Goal: Information Seeking & Learning: Learn about a topic

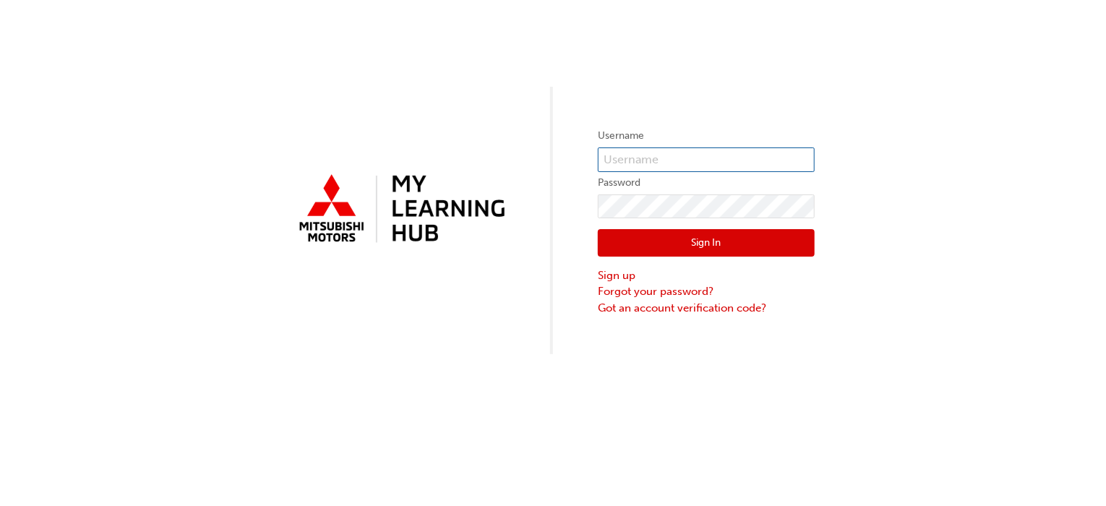
type input "[EMAIL_ADDRESS][DOMAIN_NAME]"
click at [723, 239] on button "Sign In" at bounding box center [706, 242] width 217 height 27
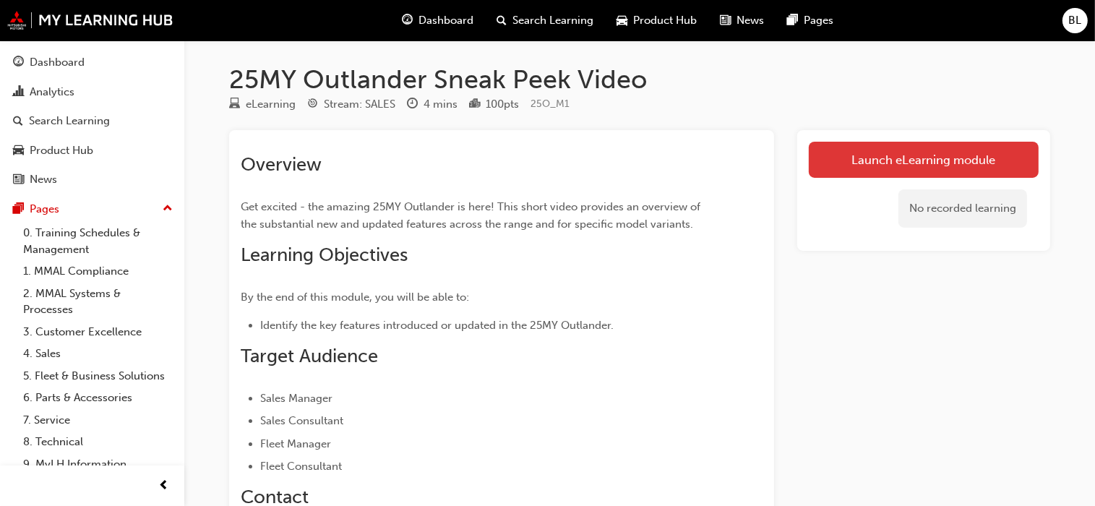
click at [928, 155] on link "Launch eLearning module" at bounding box center [924, 160] width 230 height 36
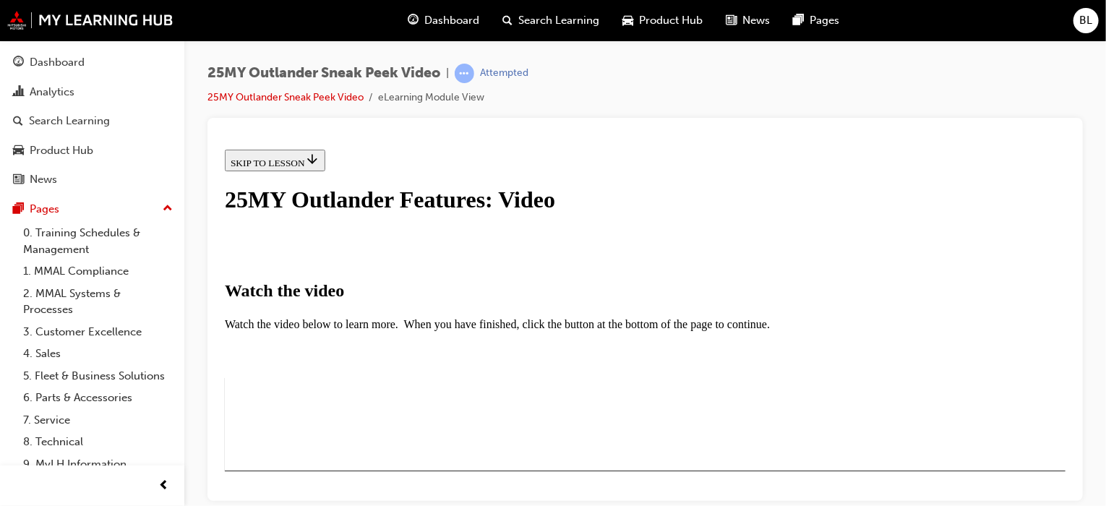
scroll to position [205, 0]
click at [365, 505] on div "I HAVE WATCHED THIS VIDEO" at bounding box center [297, 513] width 135 height 12
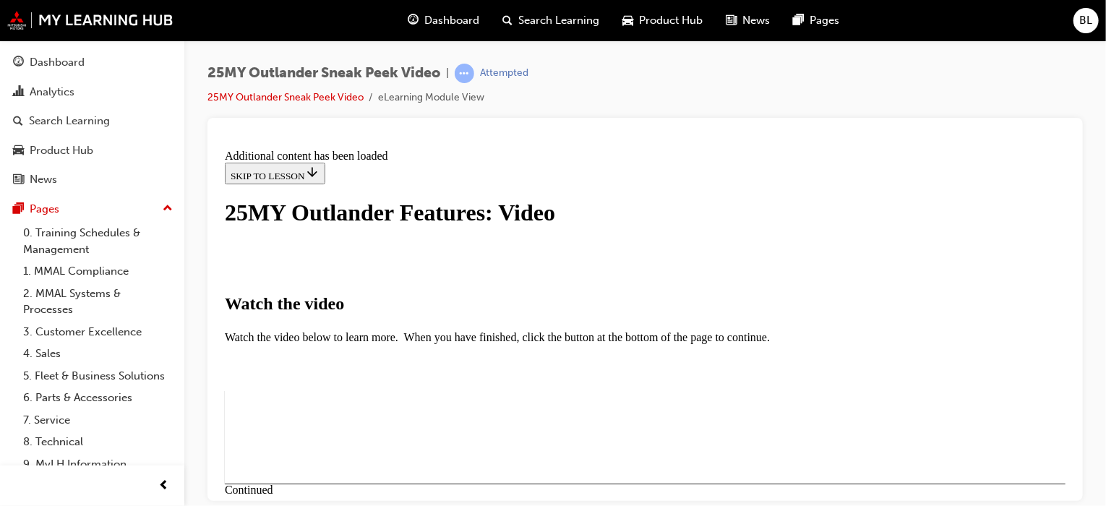
scroll to position [611, 0]
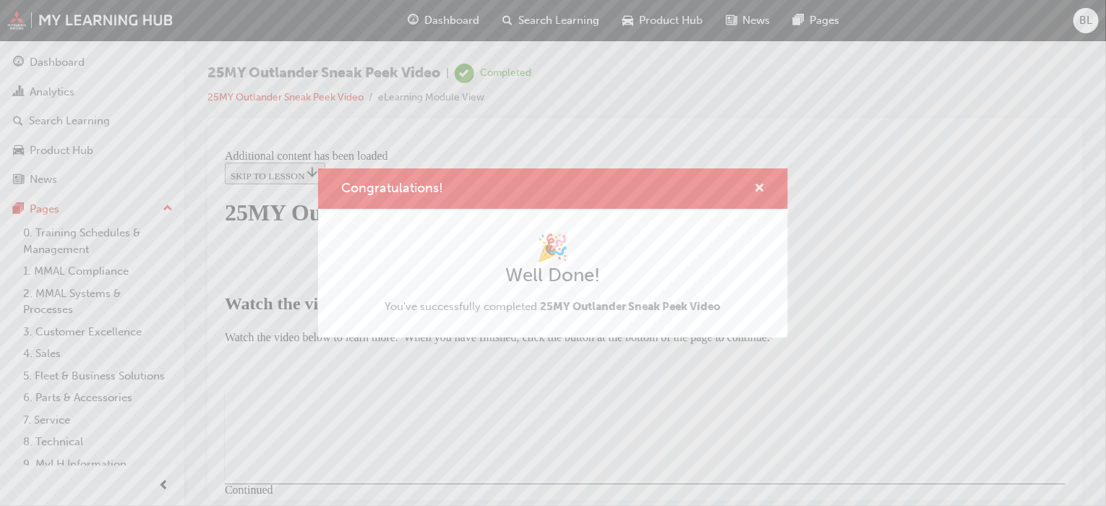
click at [761, 183] on span "cross-icon" at bounding box center [759, 189] width 11 height 13
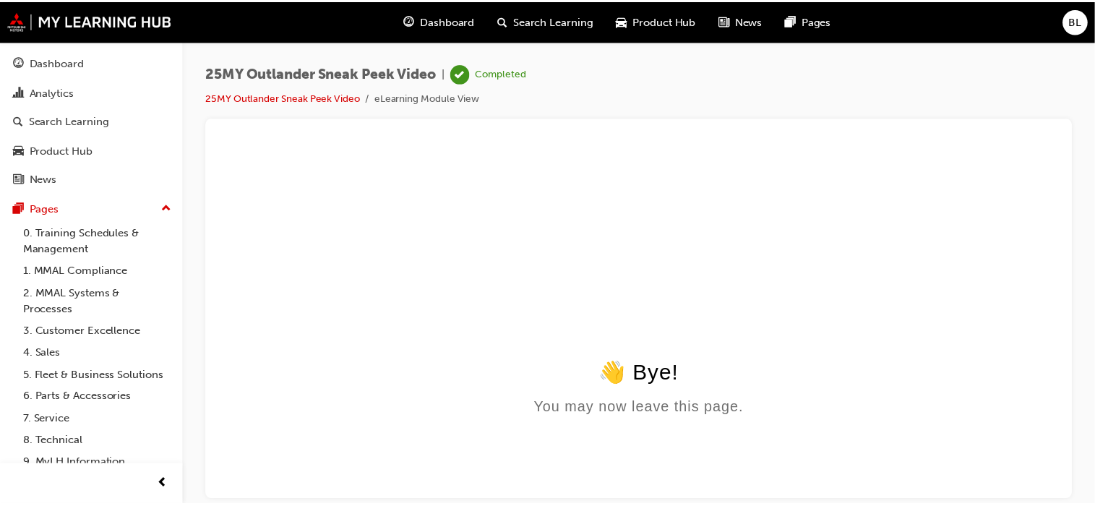
scroll to position [0, 0]
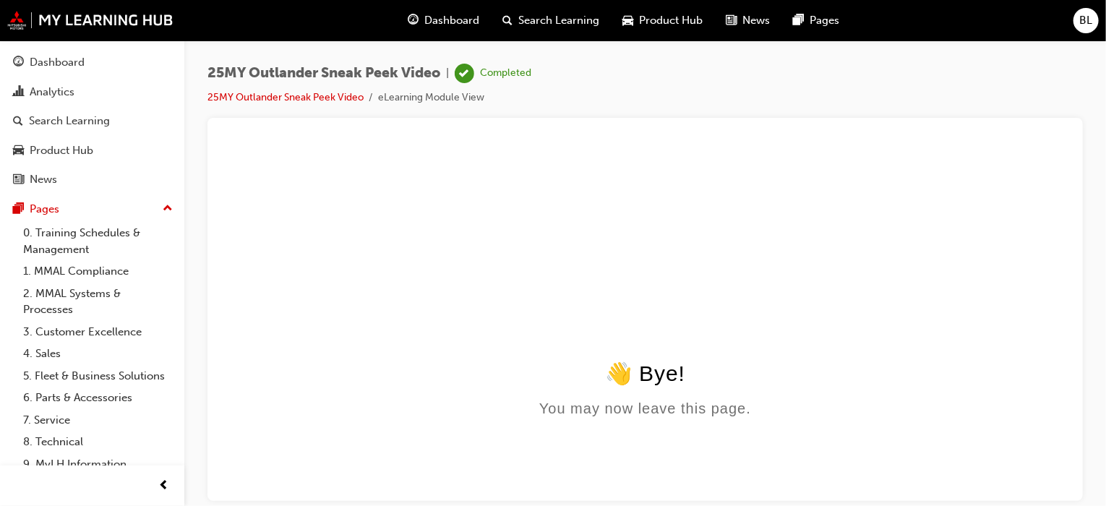
click at [454, 18] on span "Dashboard" at bounding box center [451, 20] width 55 height 17
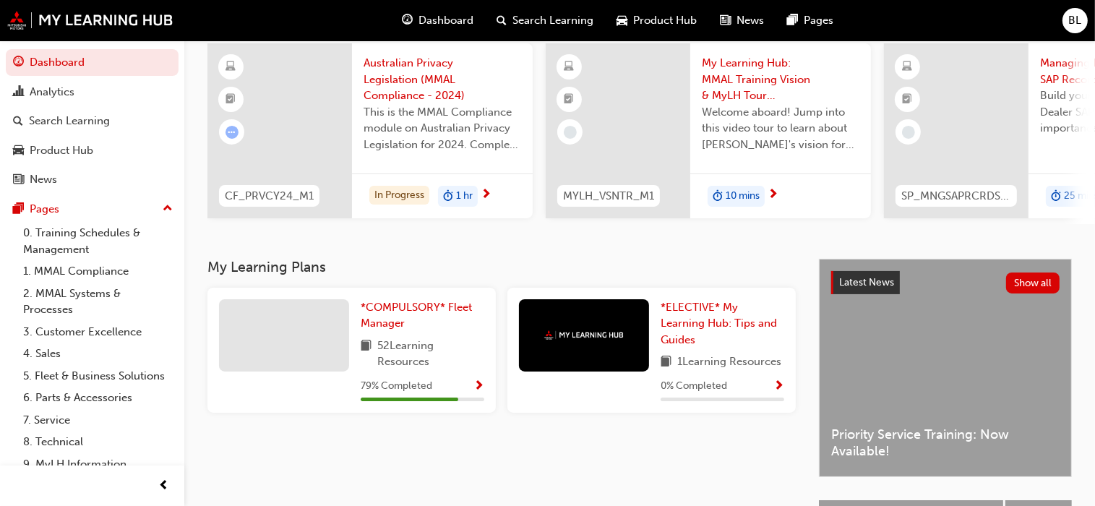
scroll to position [145, 0]
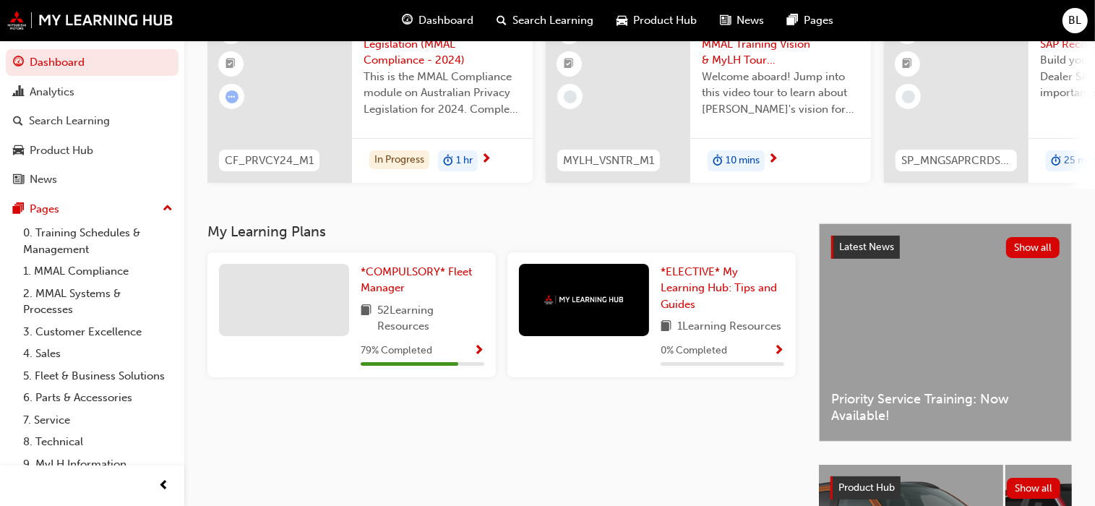
click at [479, 349] on span "Show Progress" at bounding box center [479, 351] width 11 height 13
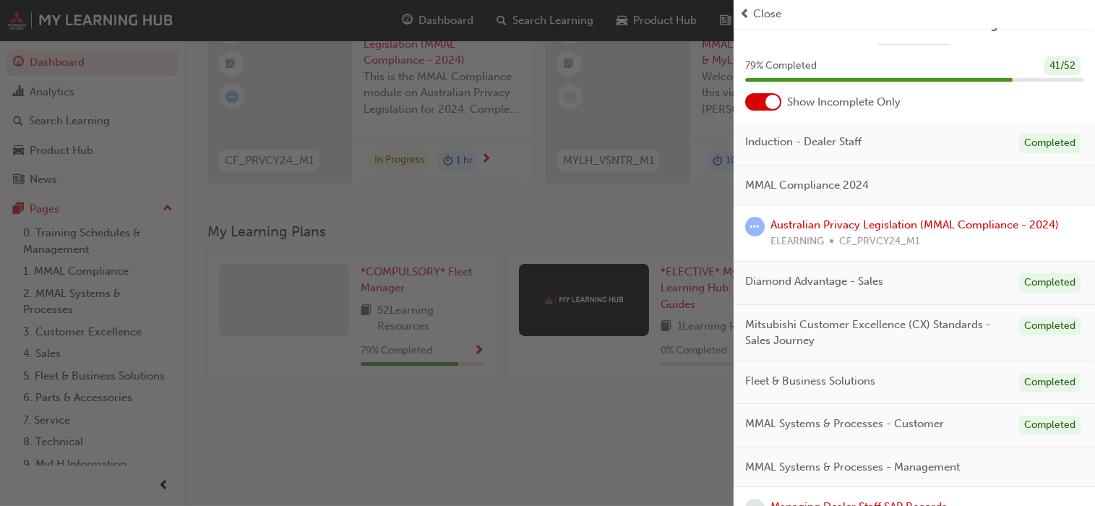
scroll to position [0, 0]
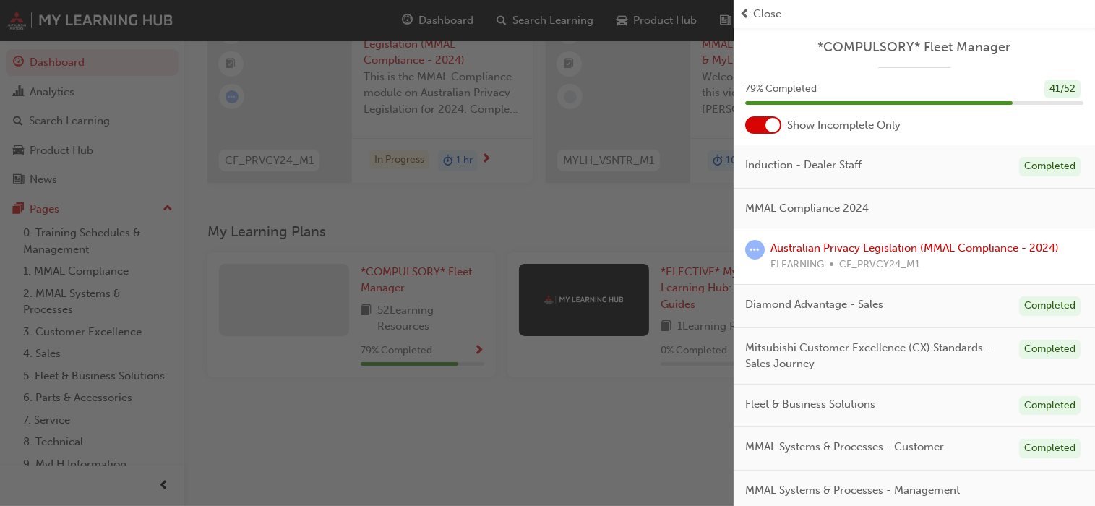
click at [744, 11] on span "prev-icon" at bounding box center [745, 14] width 11 height 17
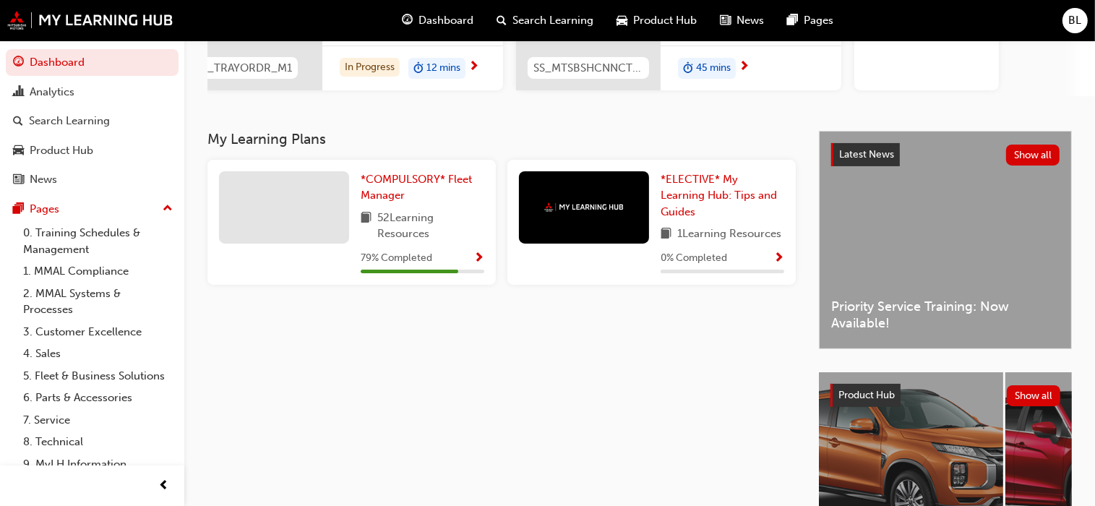
scroll to position [212, 0]
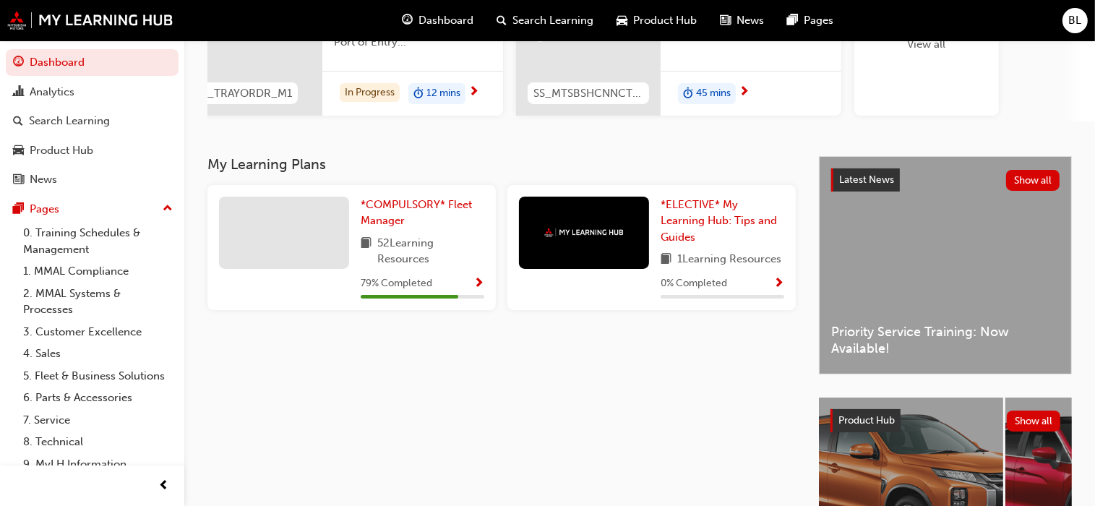
click at [563, 18] on span "Search Learning" at bounding box center [553, 20] width 81 height 17
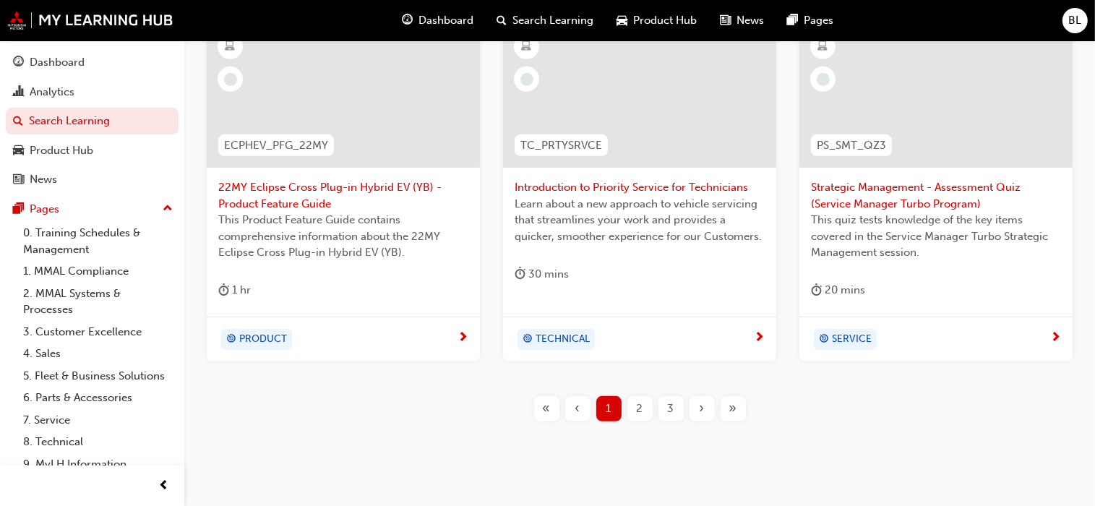
scroll to position [722, 0]
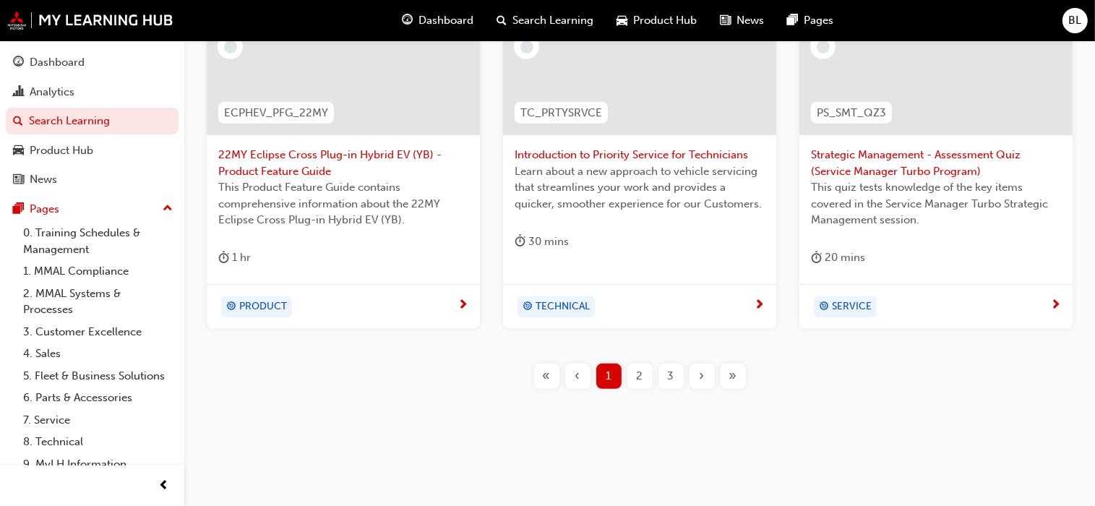
click at [672, 376] on span "3" at bounding box center [671, 376] width 7 height 17
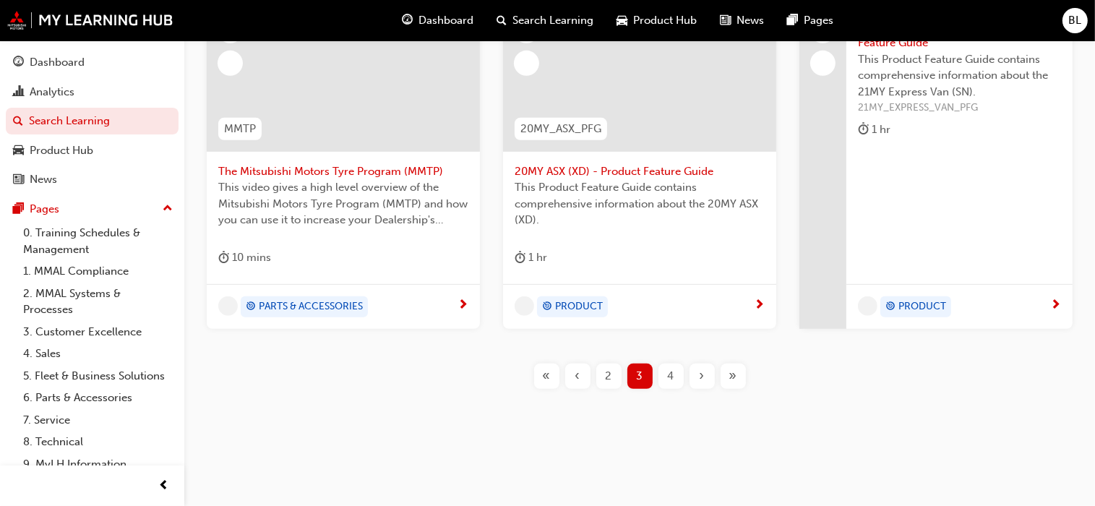
scroll to position [689, 0]
click at [672, 377] on span "4" at bounding box center [671, 376] width 7 height 17
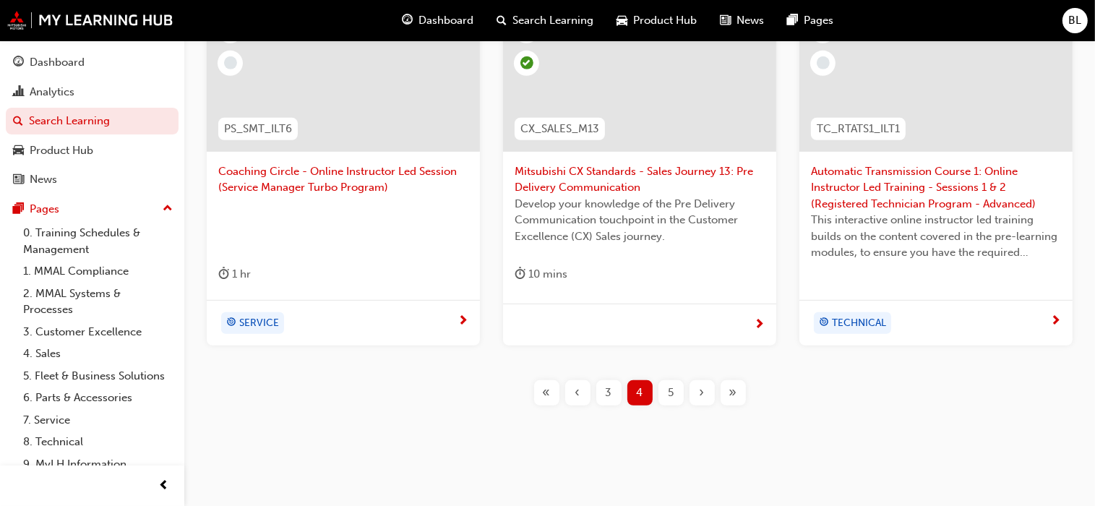
click at [671, 388] on span "5" at bounding box center [671, 393] width 6 height 17
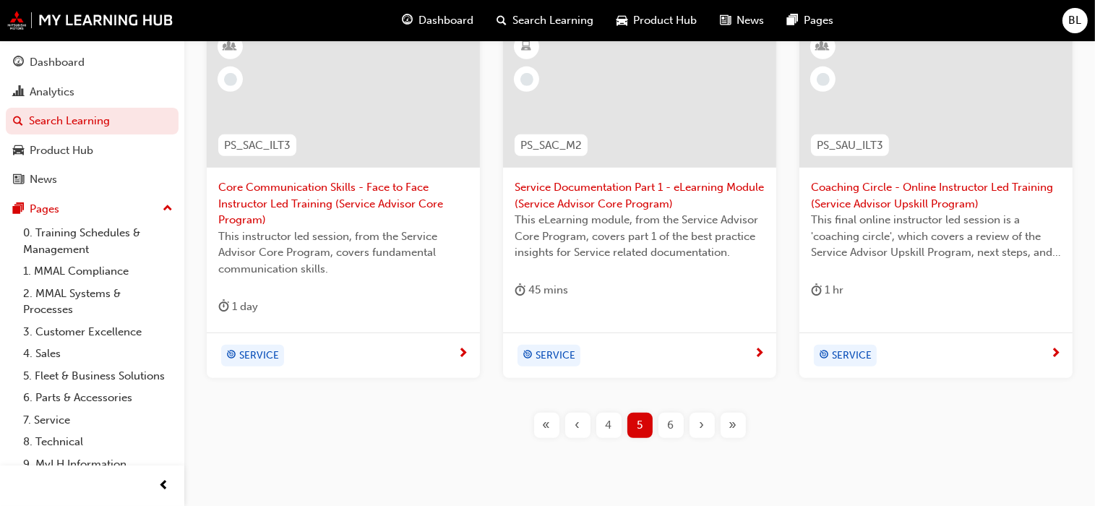
click at [671, 422] on span "6" at bounding box center [671, 425] width 7 height 17
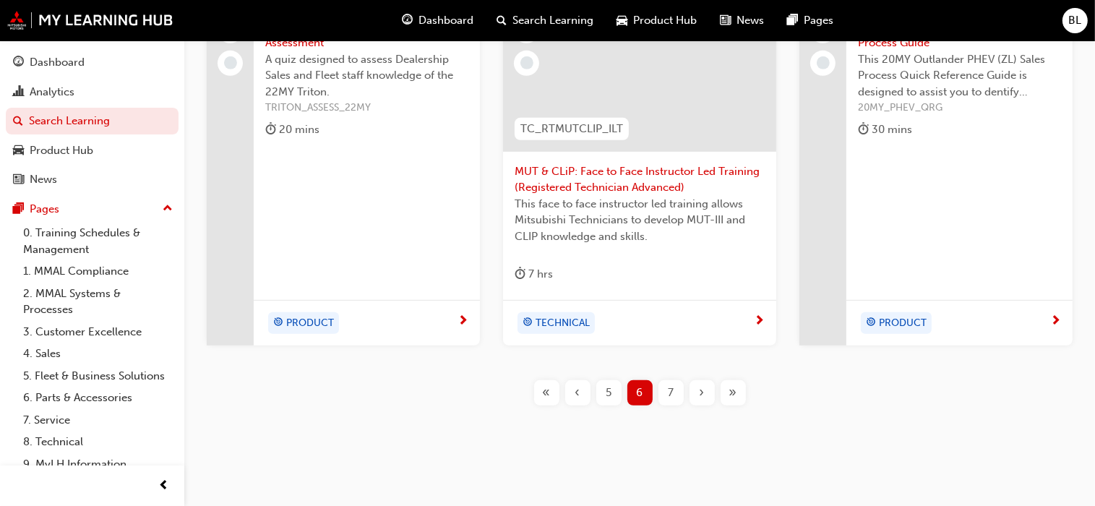
scroll to position [706, 0]
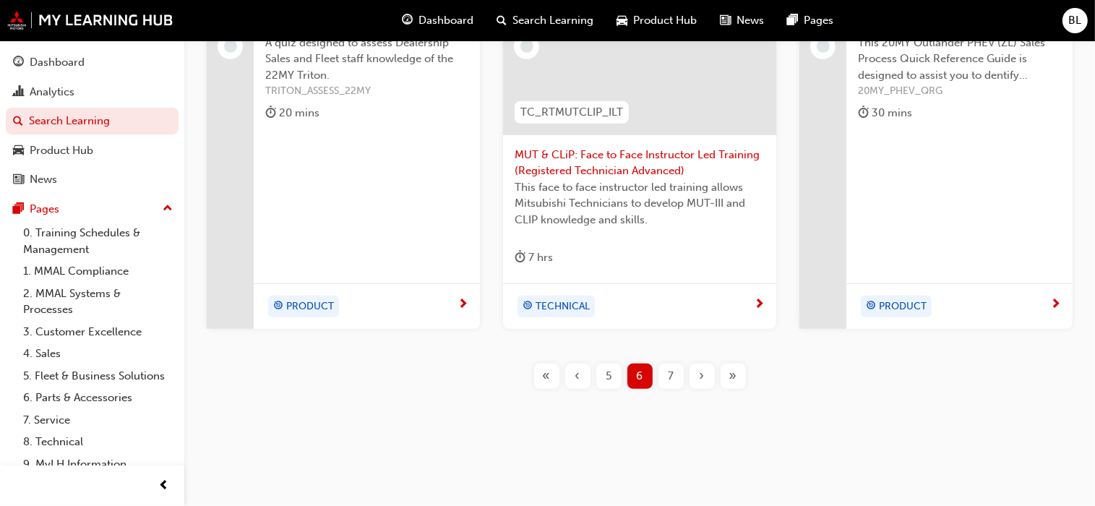
click at [674, 377] on span "7" at bounding box center [671, 376] width 6 height 17
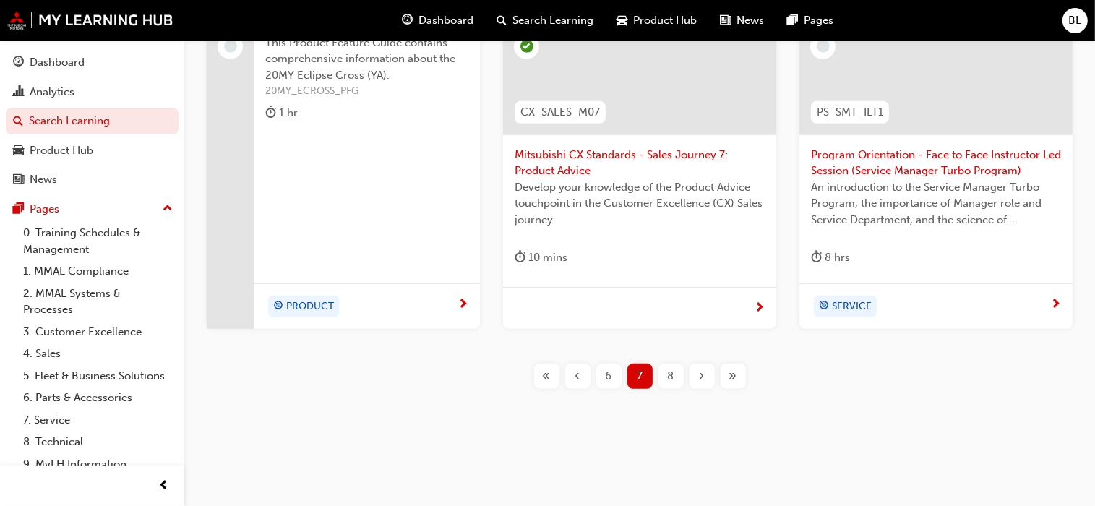
click at [671, 375] on span "8" at bounding box center [671, 376] width 7 height 17
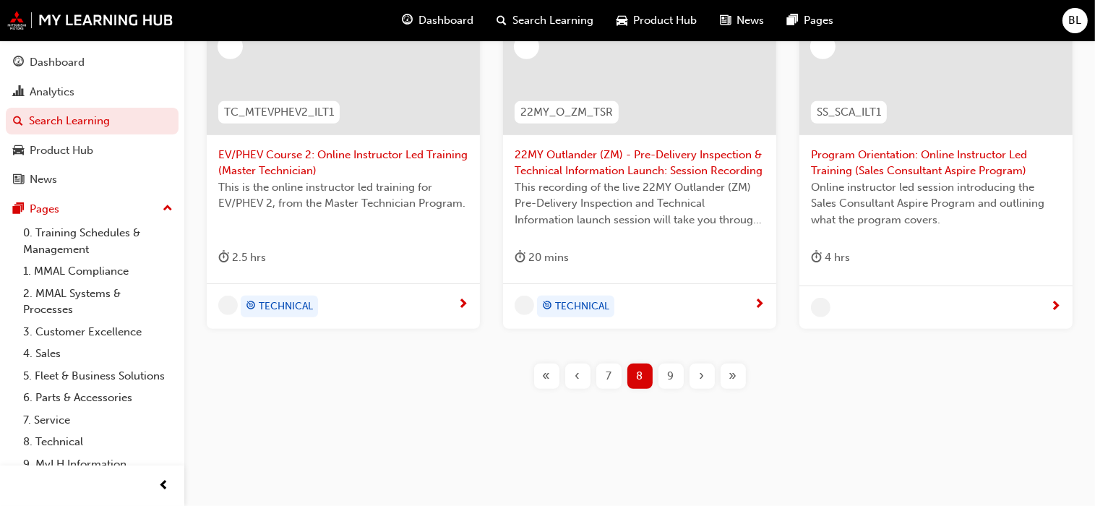
scroll to position [702, 0]
click at [671, 375] on span "9" at bounding box center [671, 376] width 7 height 17
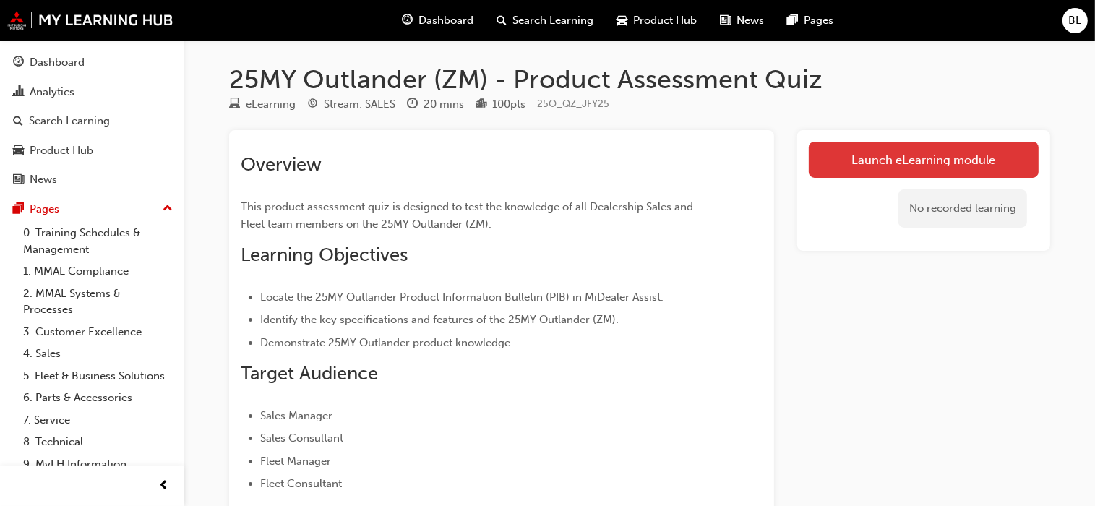
click at [927, 155] on link "Launch eLearning module" at bounding box center [924, 160] width 230 height 36
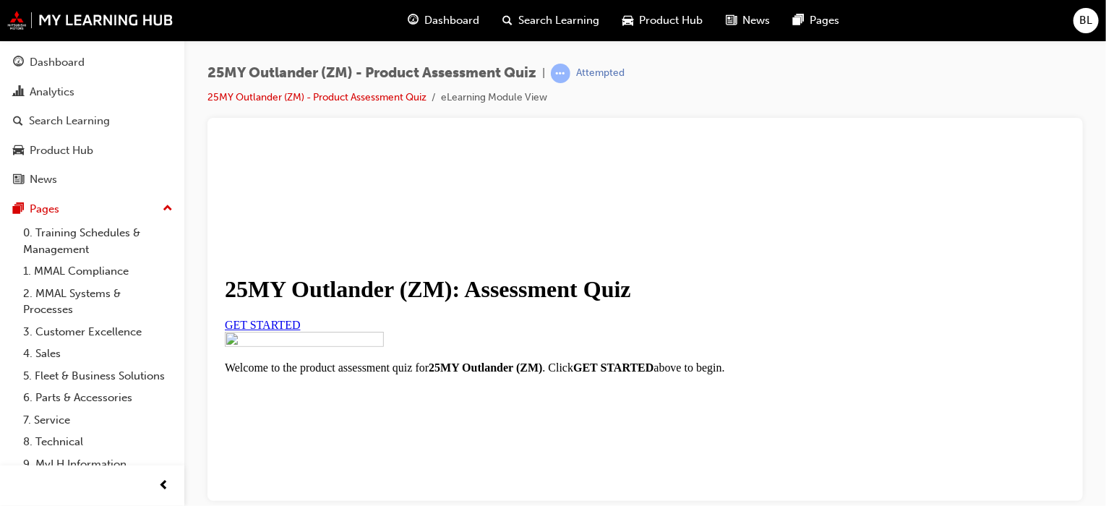
click at [300, 330] on span "GET STARTED" at bounding box center [262, 324] width 76 height 12
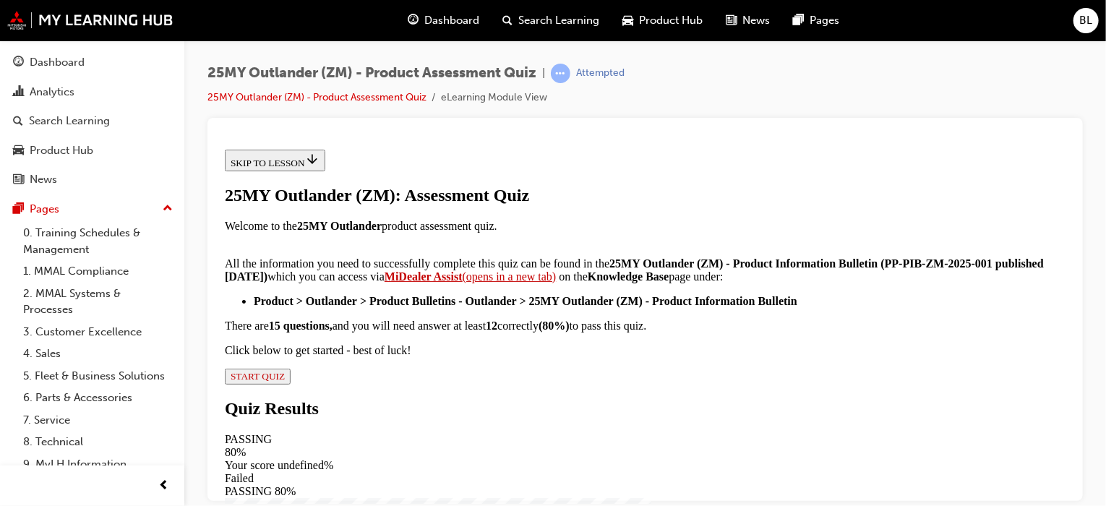
scroll to position [393, 0]
click at [284, 381] on span "START QUIZ" at bounding box center [257, 375] width 54 height 11
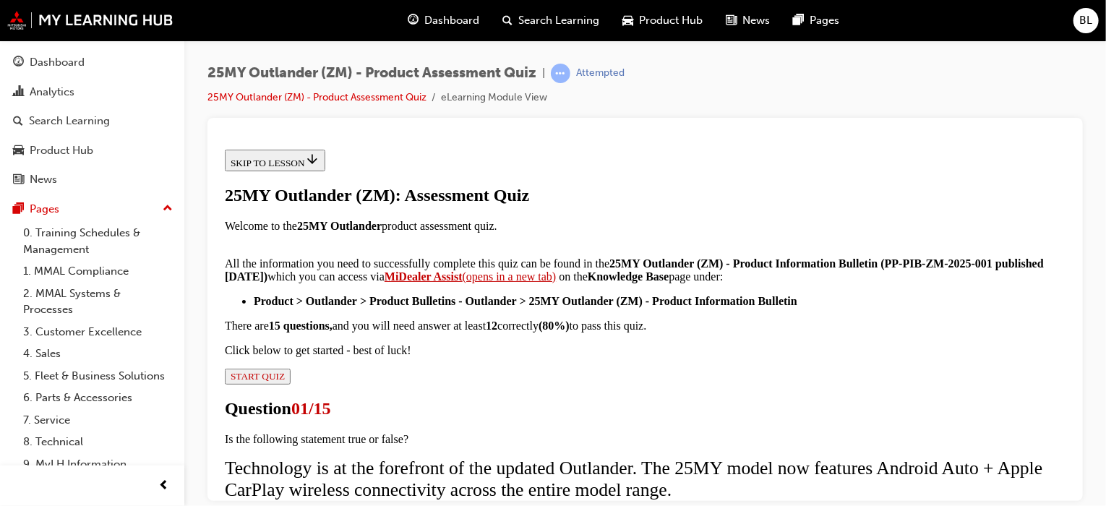
scroll to position [145, 0]
radio input "true"
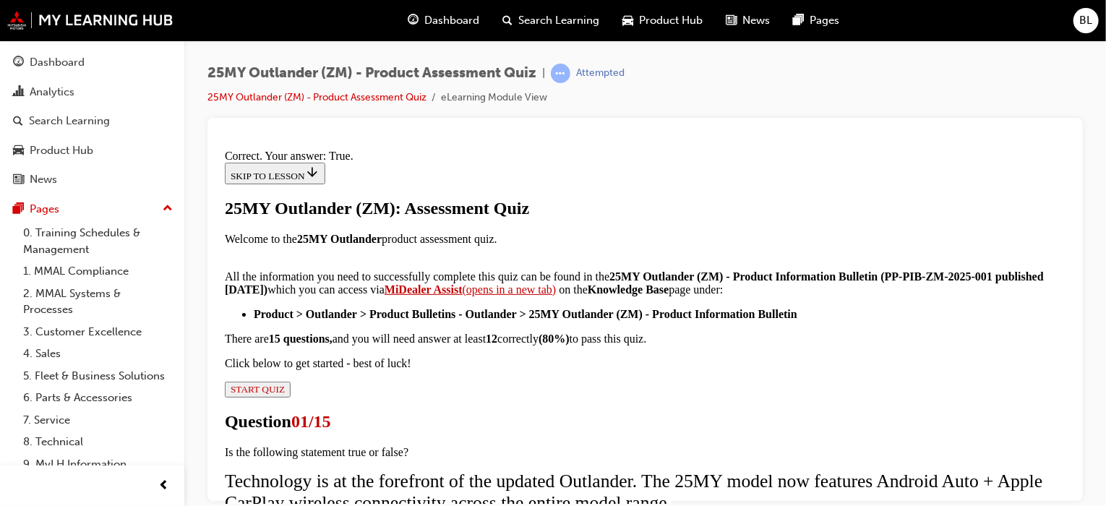
scroll to position [327, 0]
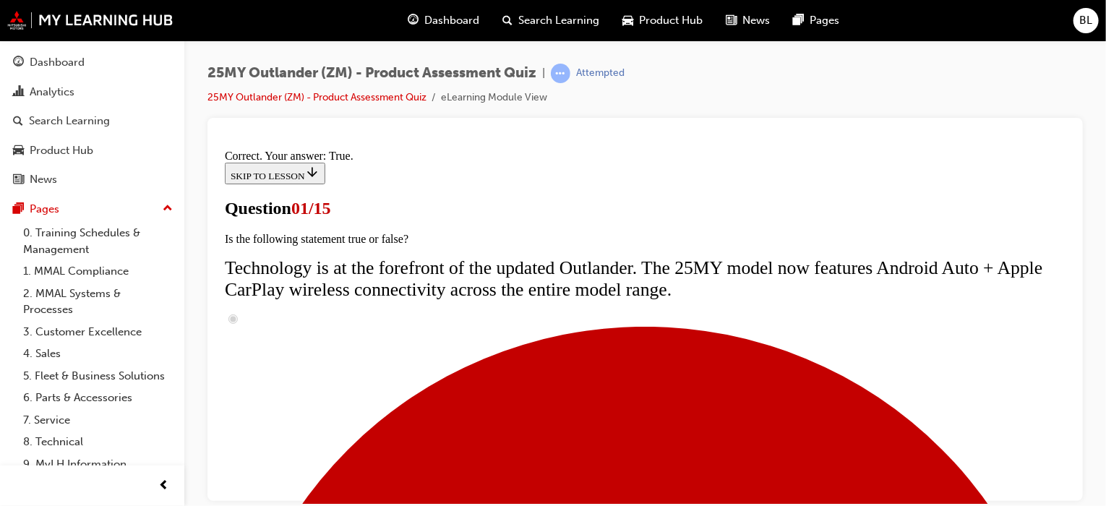
scroll to position [217, 0]
radio input "true"
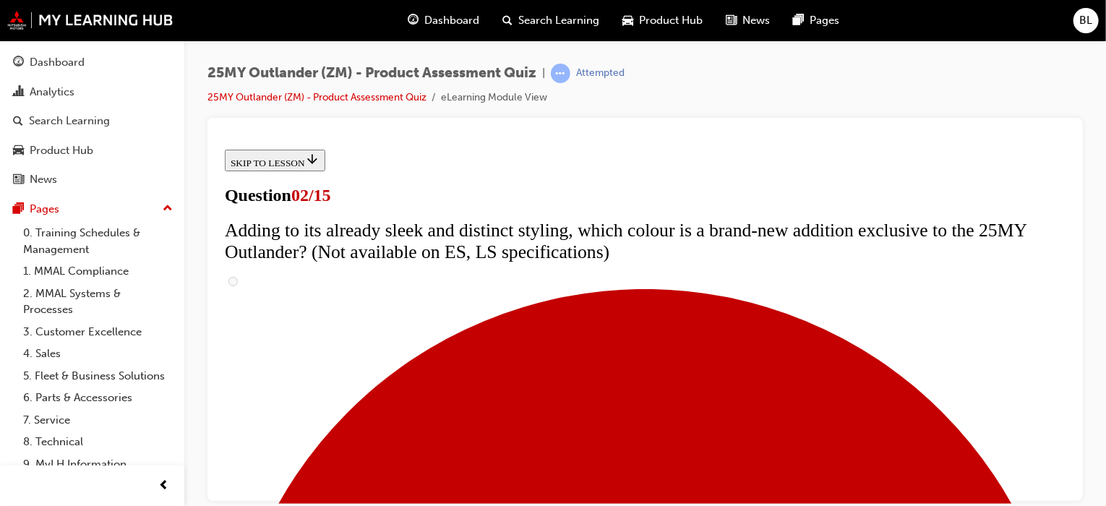
scroll to position [145, 0]
checkbox input "true"
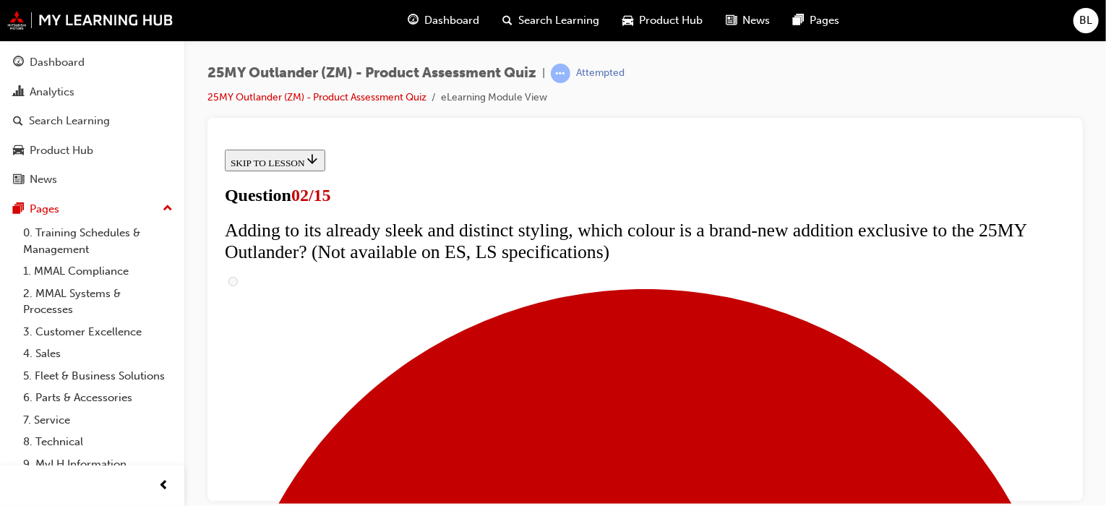
checkbox input "true"
drag, startPoint x: 413, startPoint y: 371, endPoint x: 422, endPoint y: 371, distance: 9.4
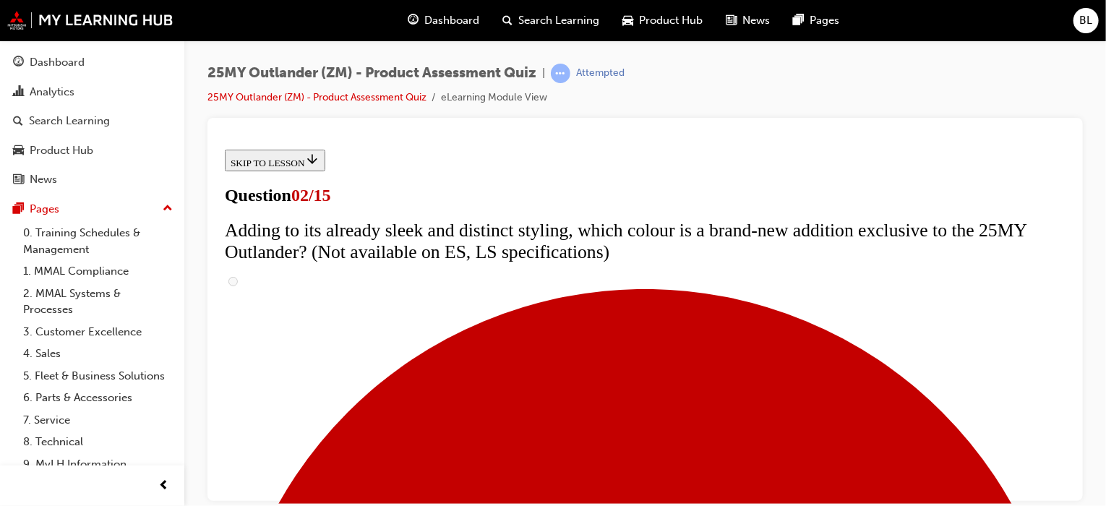
checkbox input "true"
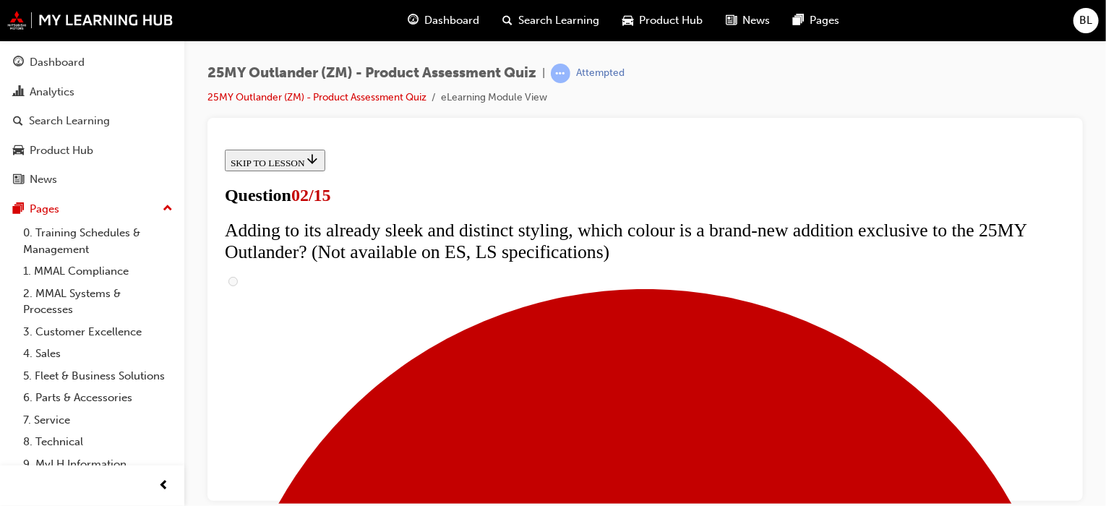
checkbox input "true"
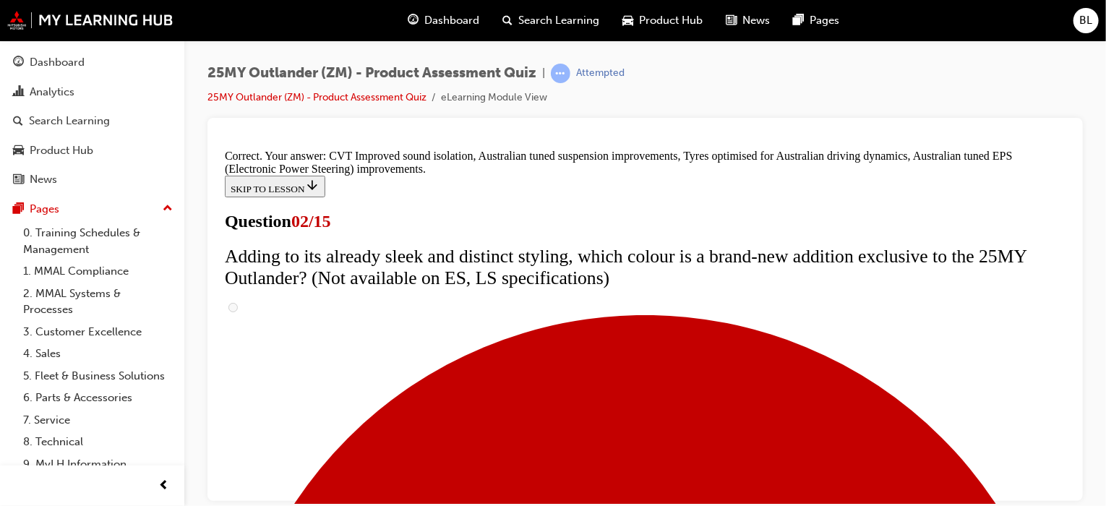
scroll to position [558, 0]
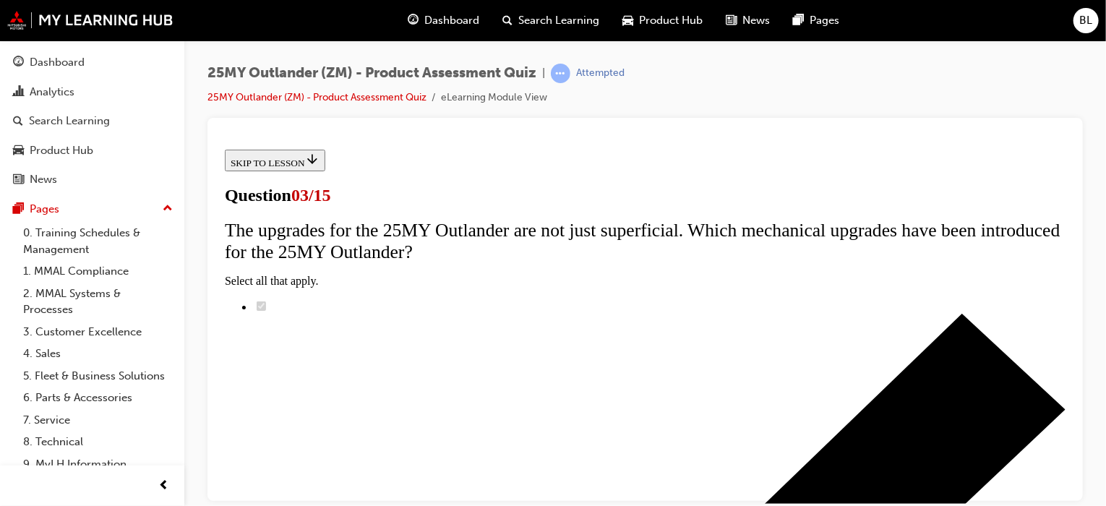
scroll to position [72, 0]
radio input "true"
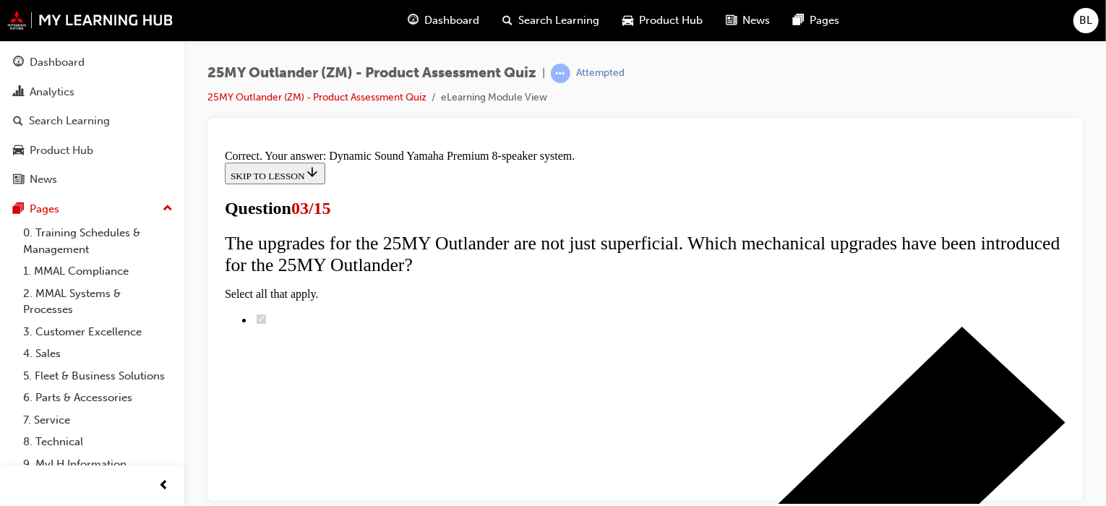
scroll to position [393, 0]
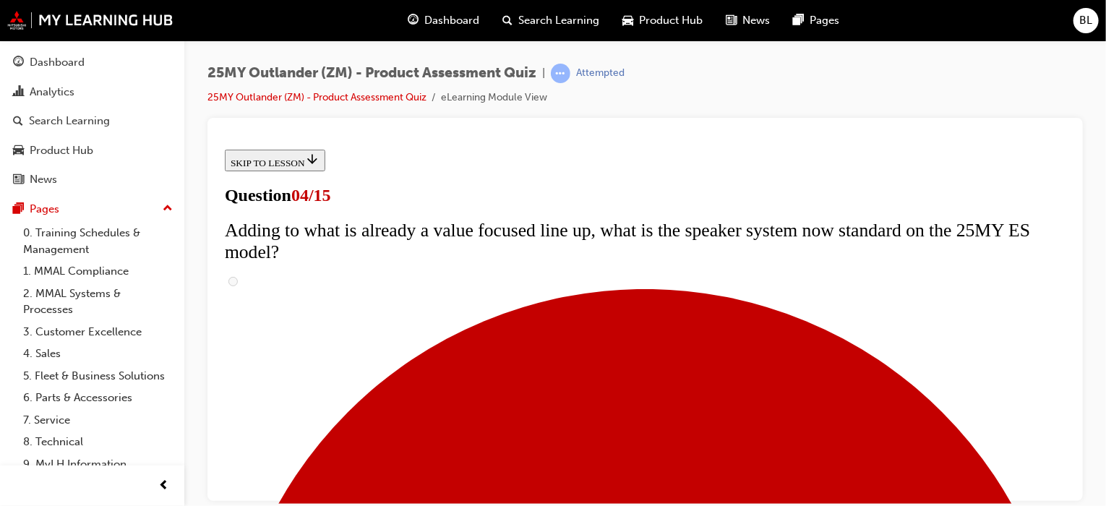
scroll to position [72, 0]
checkbox input "true"
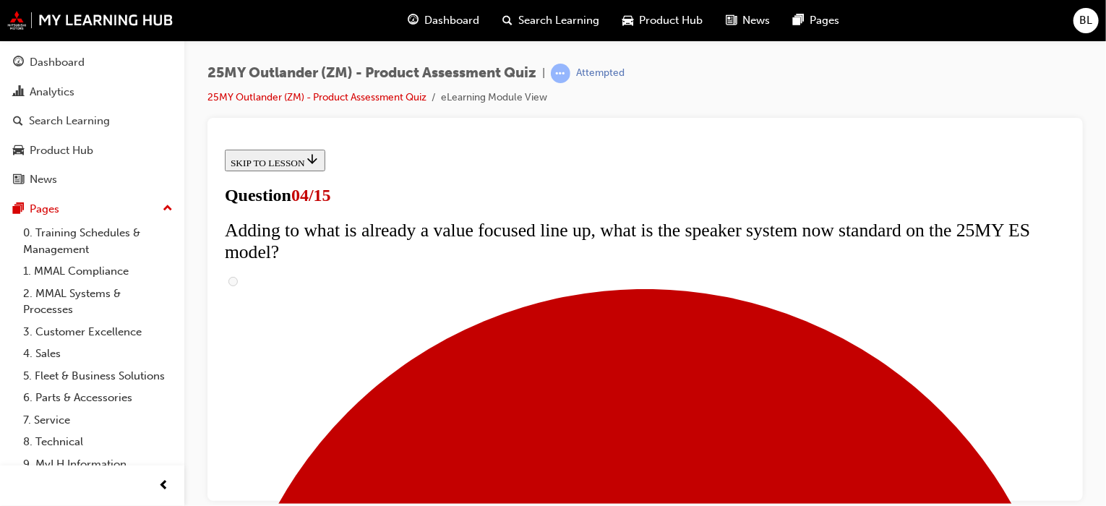
checkbox input "true"
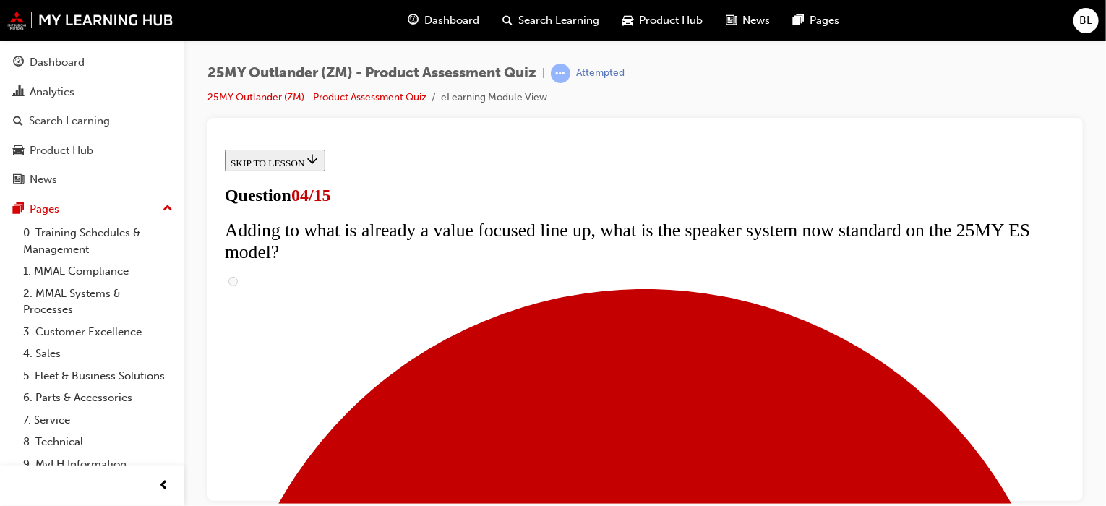
checkbox input "true"
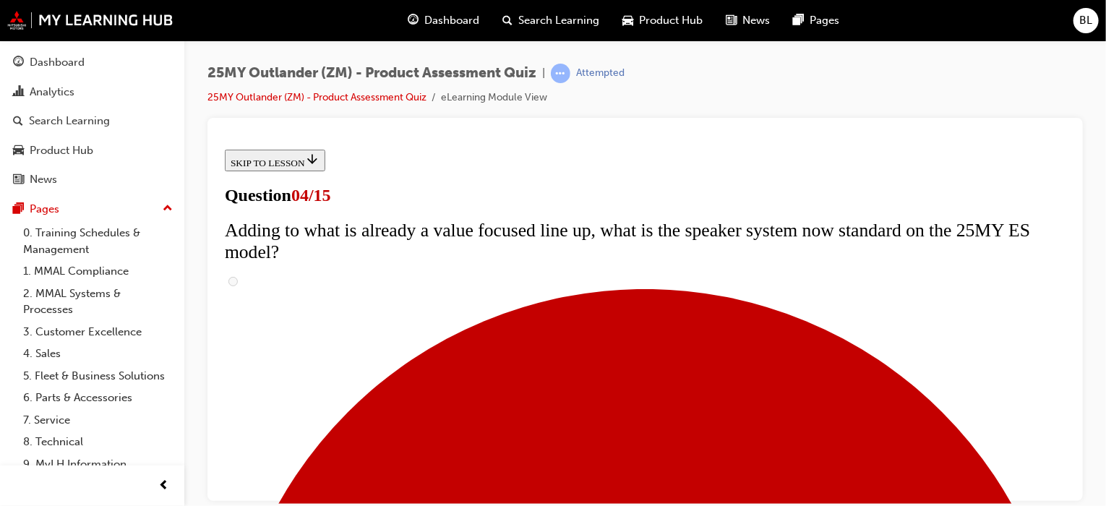
scroll to position [434, 0]
checkbox input "true"
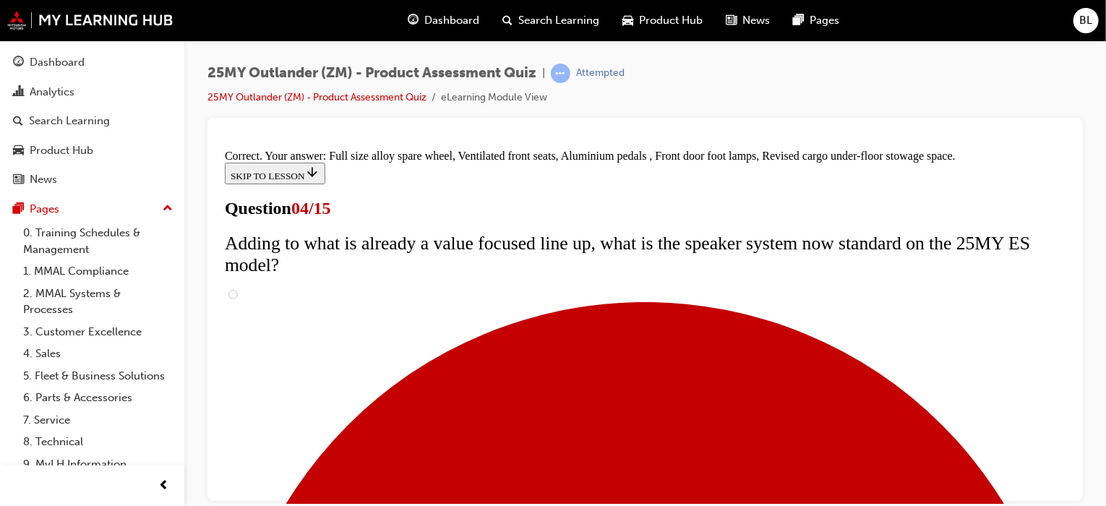
scroll to position [616, 0]
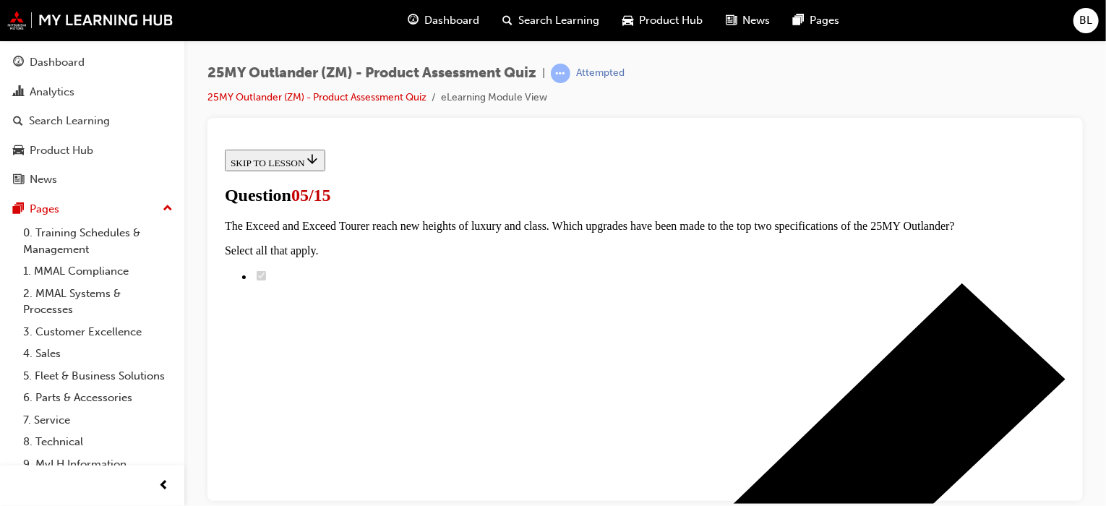
scroll to position [289, 0]
radio input "true"
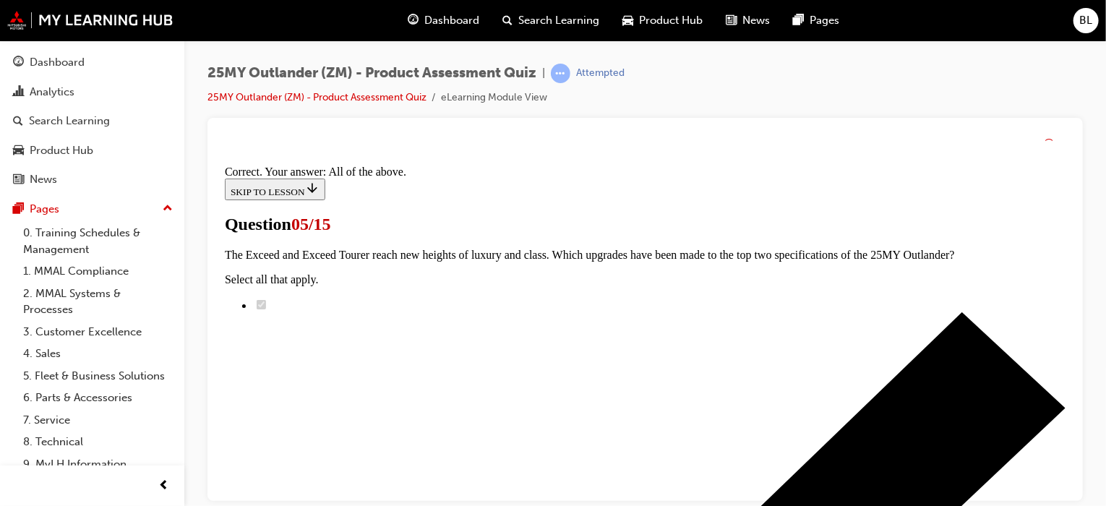
scroll to position [509, 0]
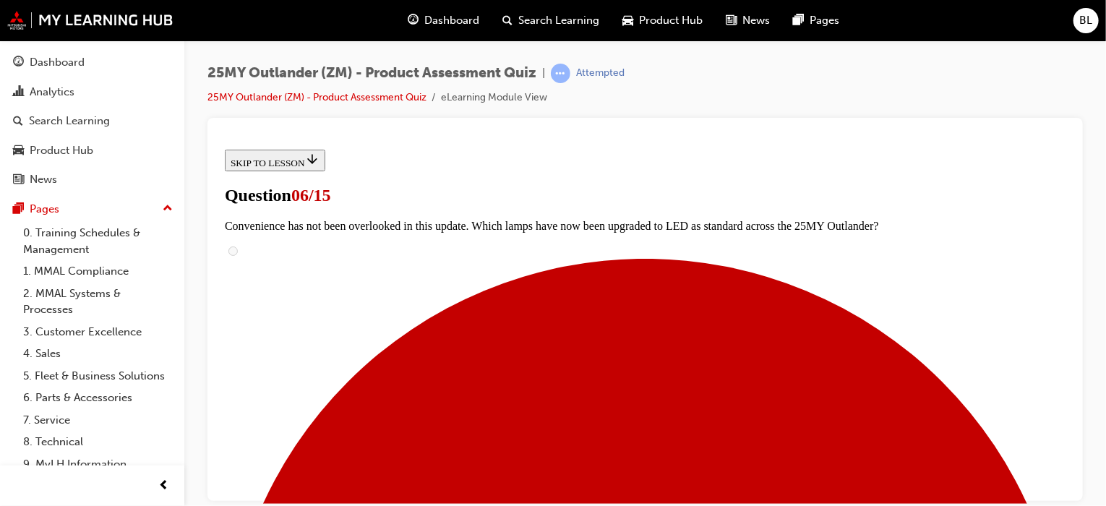
scroll to position [434, 0]
radio input "true"
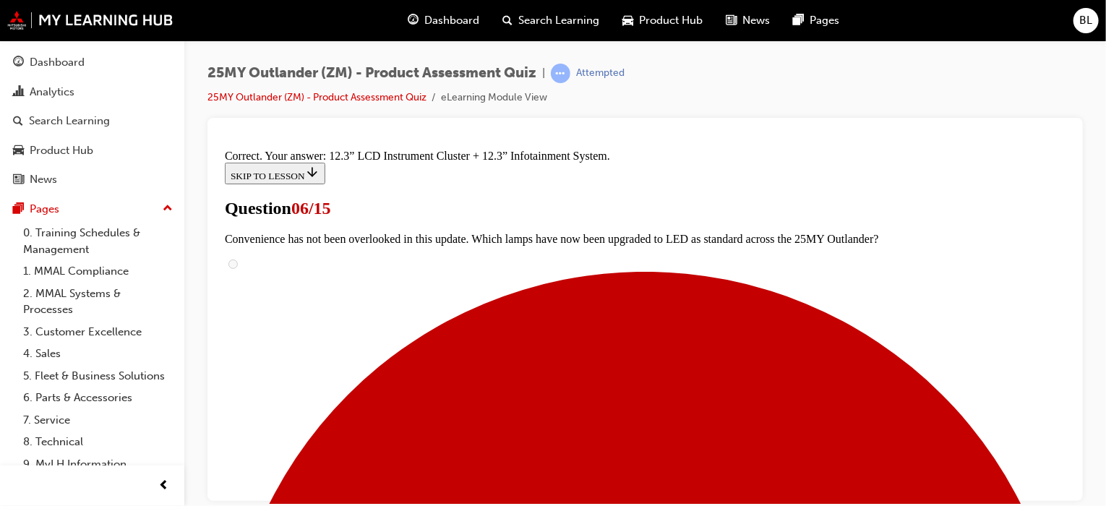
scroll to position [646, 0]
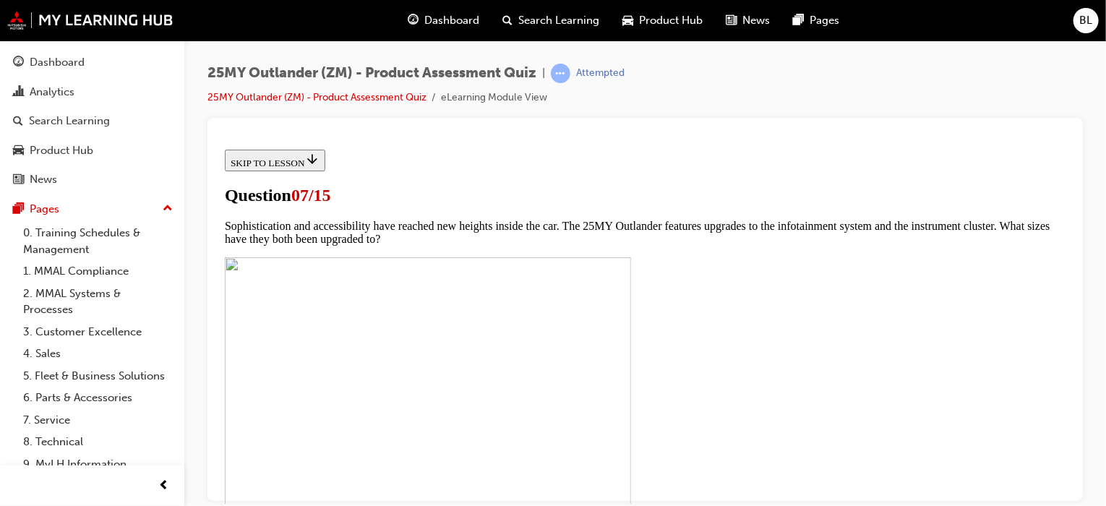
scroll to position [651, 0]
checkbox input "true"
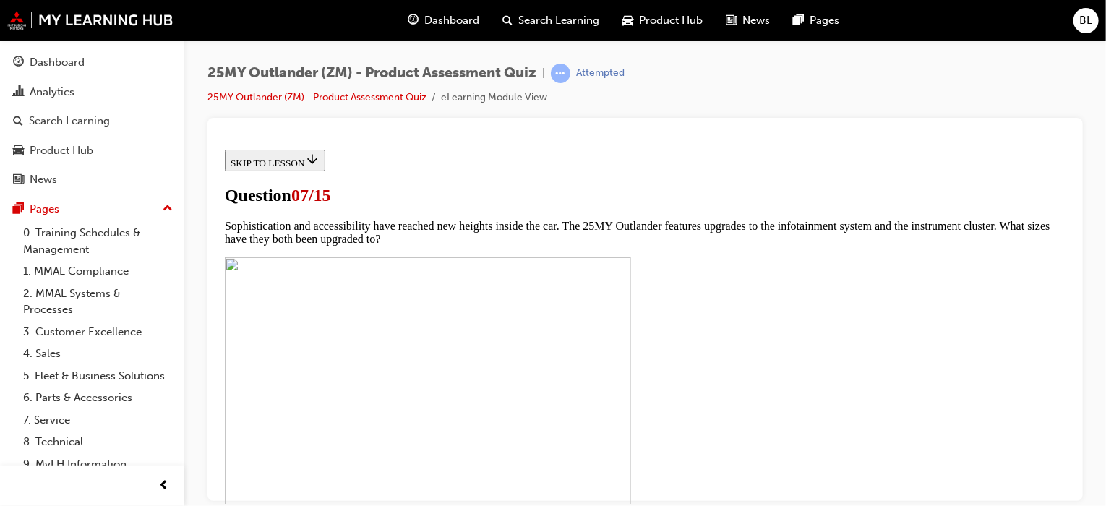
checkbox input "true"
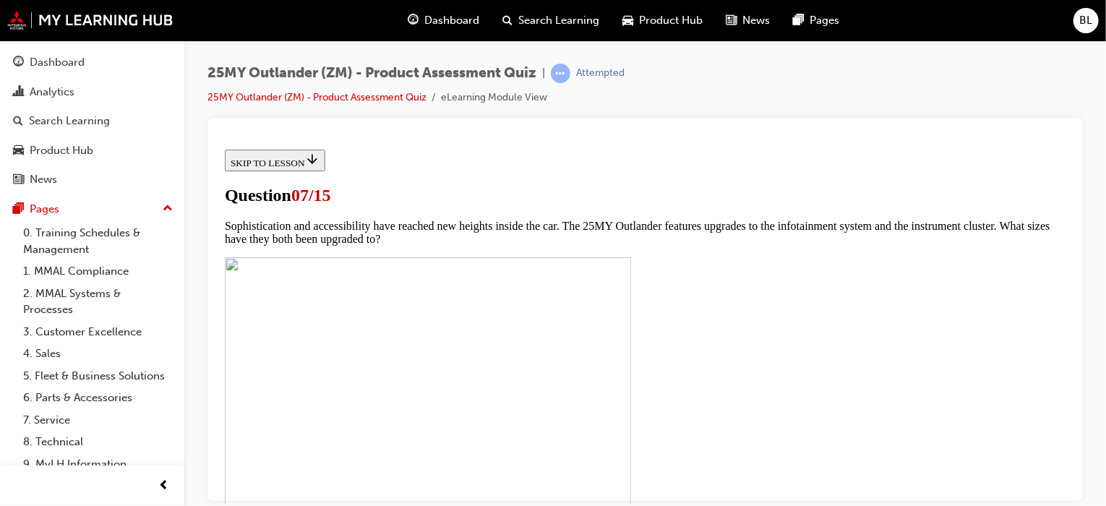
checkbox input "true"
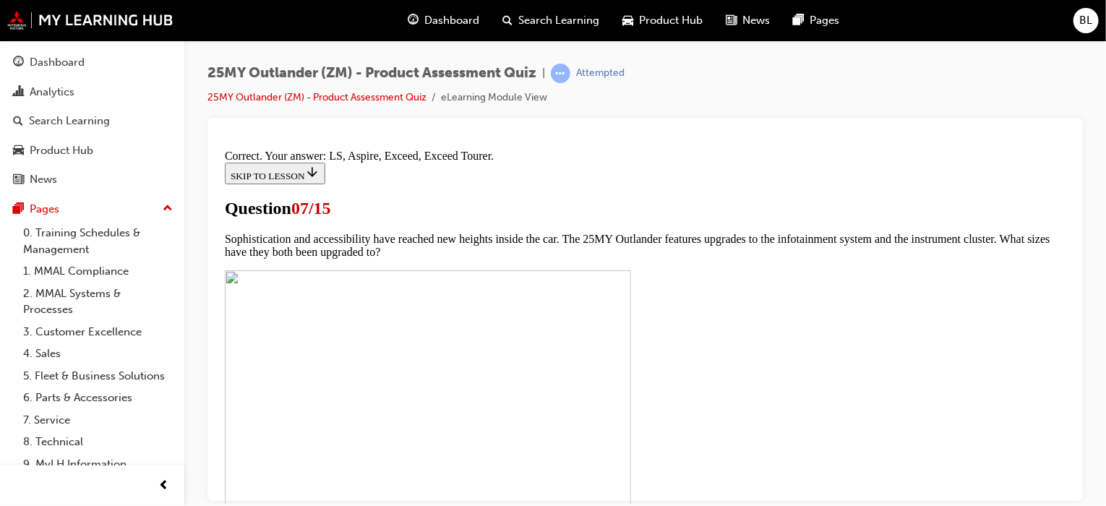
scroll to position [811, 0]
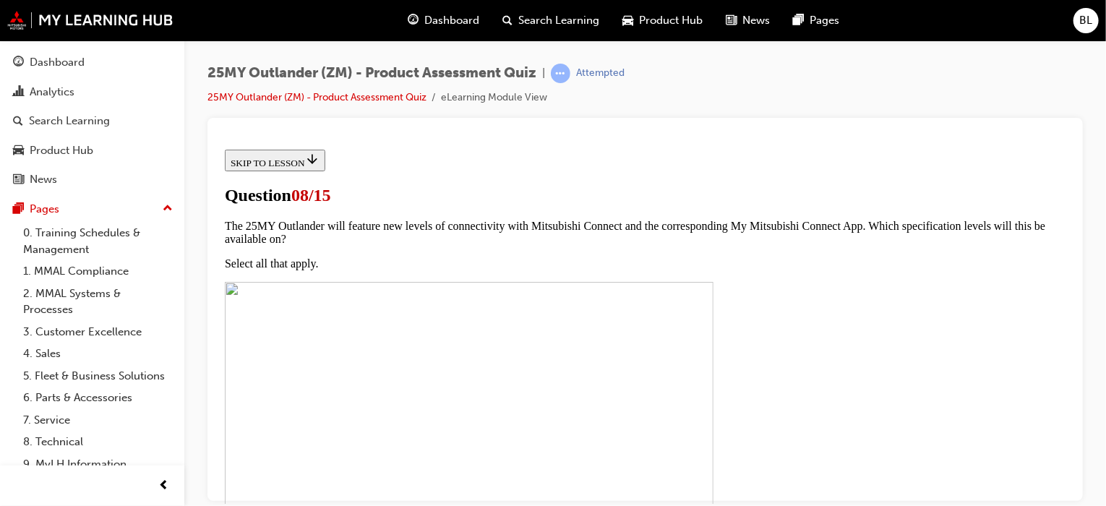
scroll to position [145, 0]
drag, startPoint x: 416, startPoint y: 352, endPoint x: 422, endPoint y: 359, distance: 9.7
radio input "true"
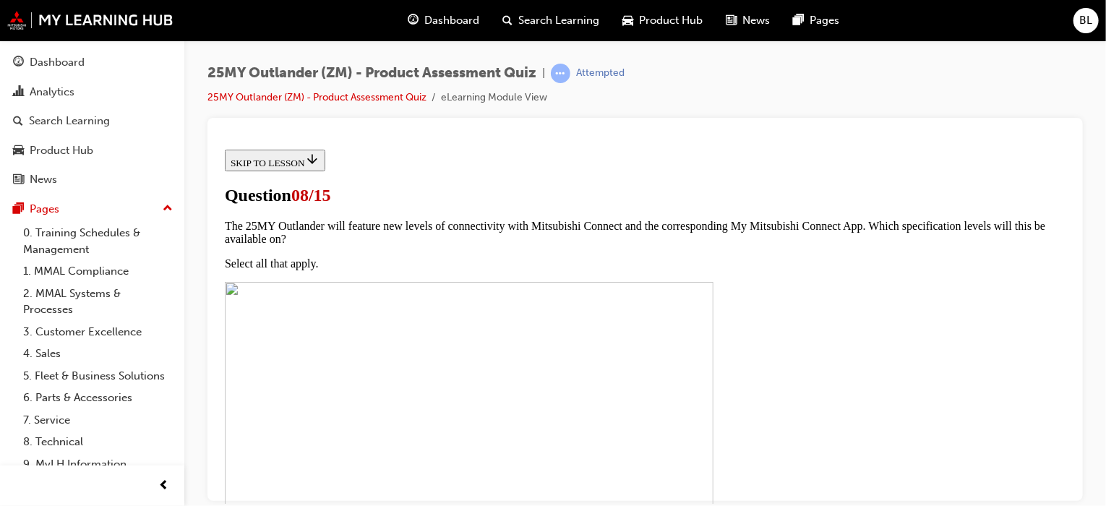
scroll to position [348, 0]
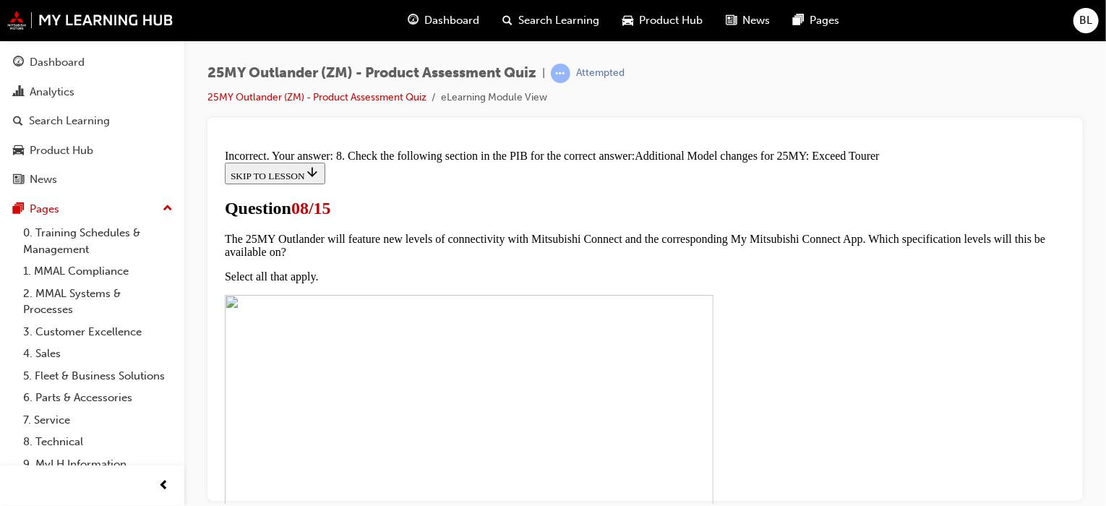
scroll to position [482, 0]
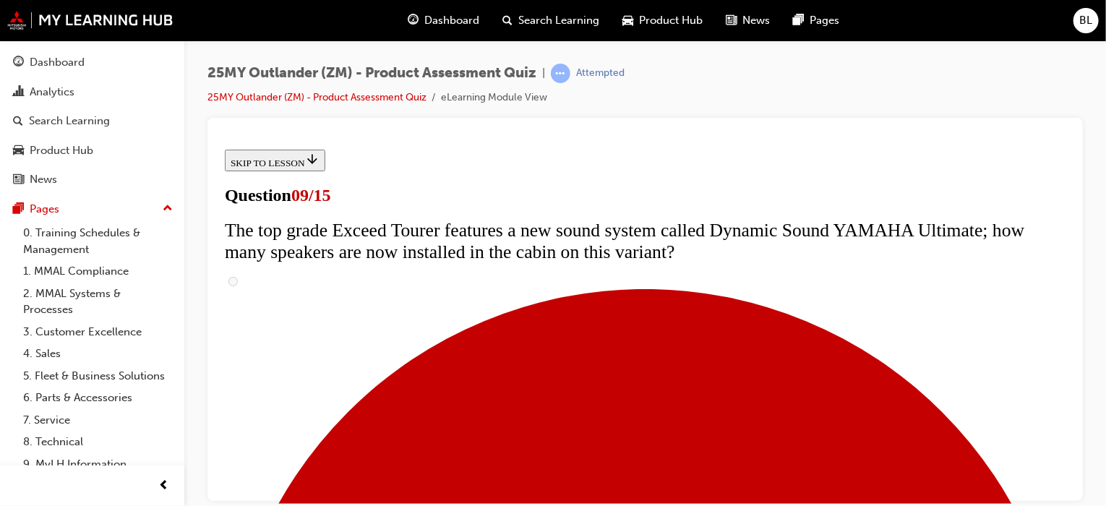
scroll to position [434, 0]
radio input "true"
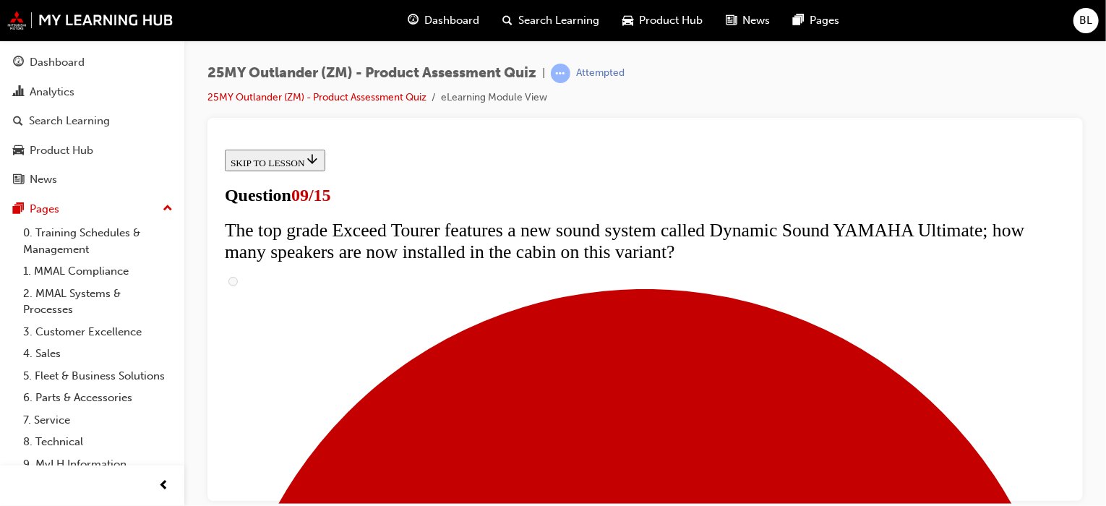
radio input "true"
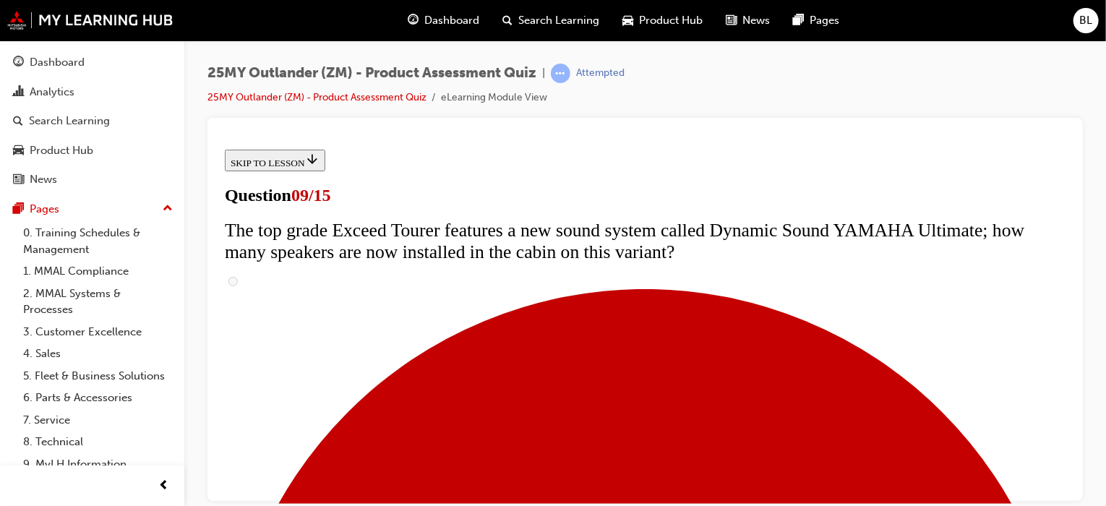
scroll to position [506, 0]
radio input "true"
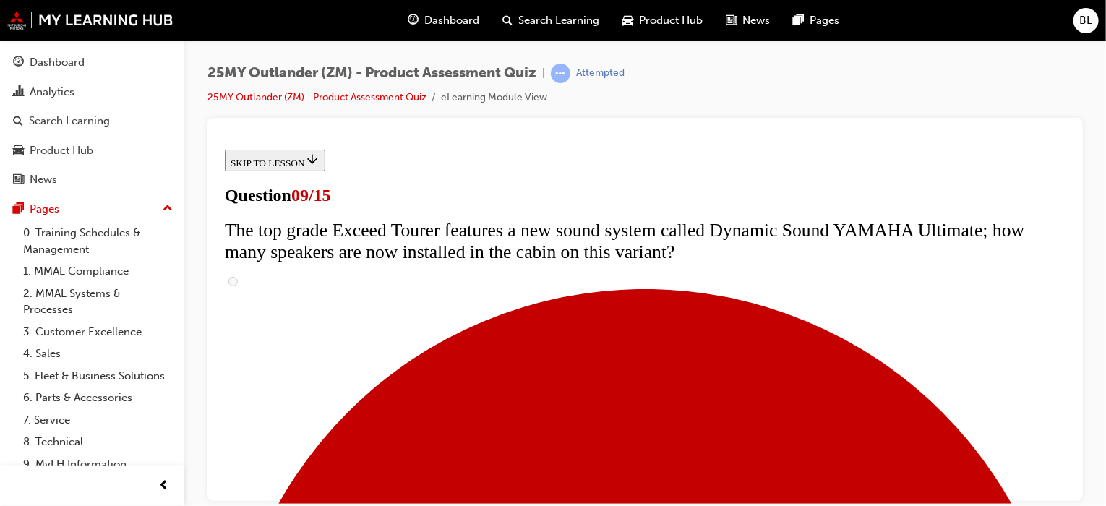
radio input "true"
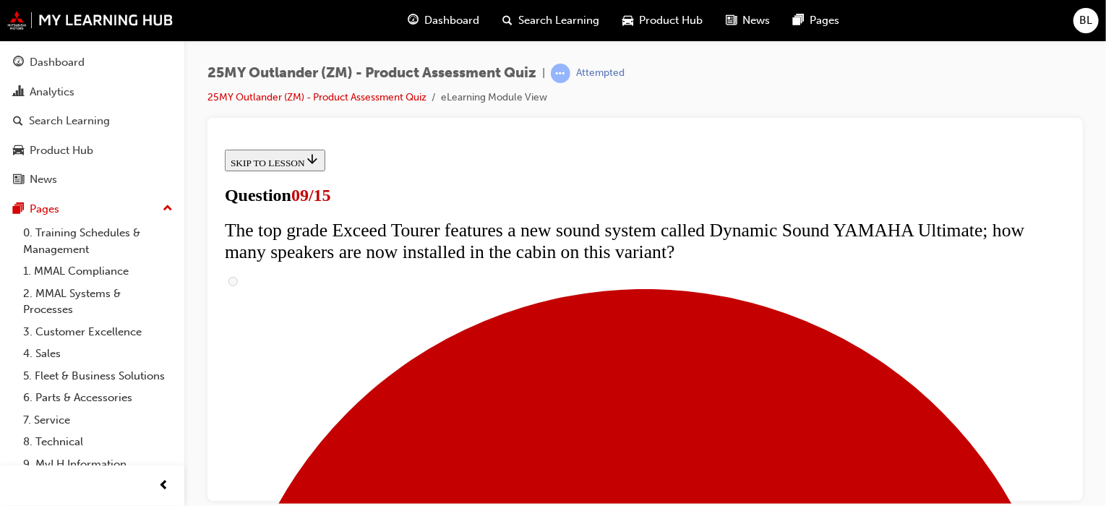
radio input "true"
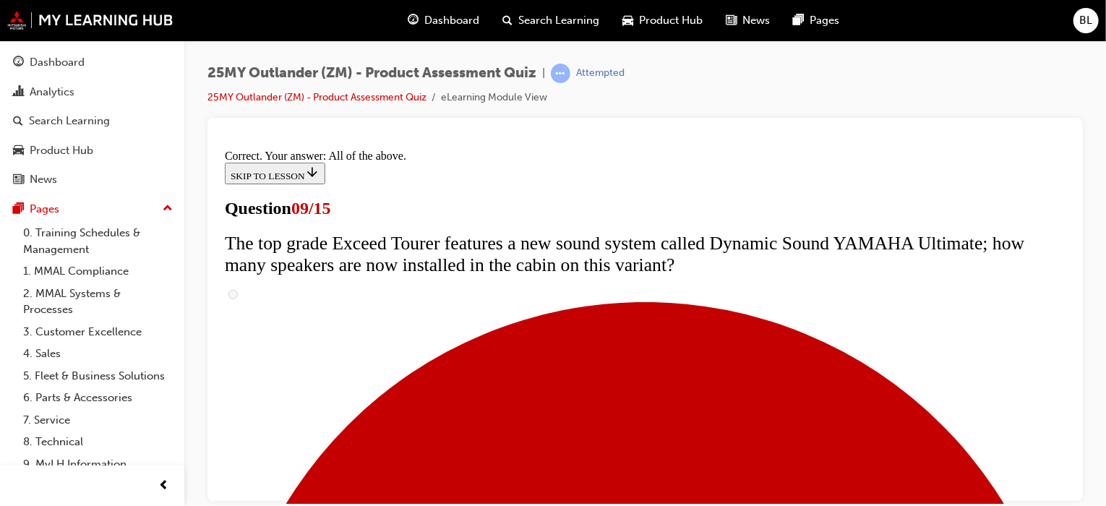
scroll to position [910, 0]
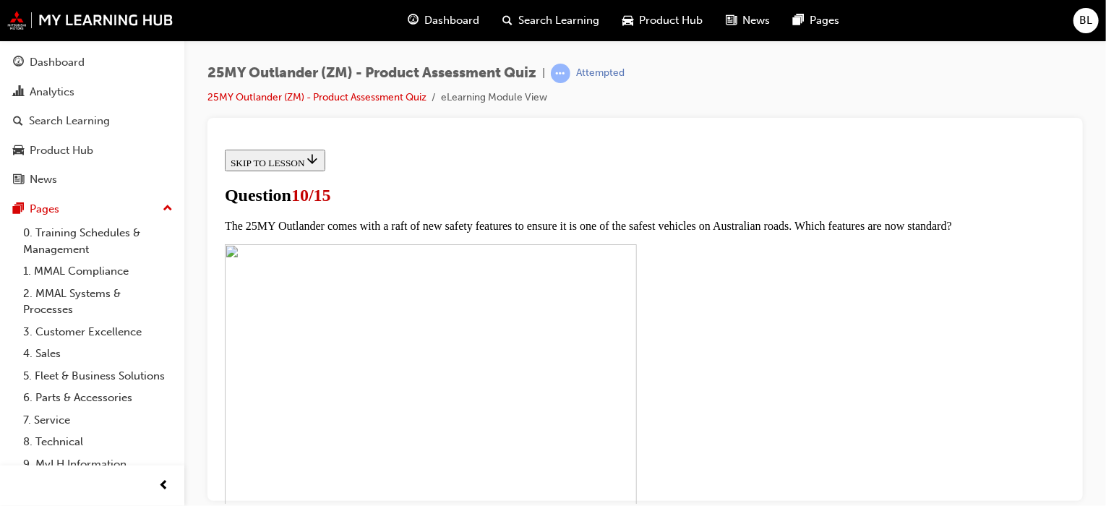
scroll to position [434, 0]
checkbox input "true"
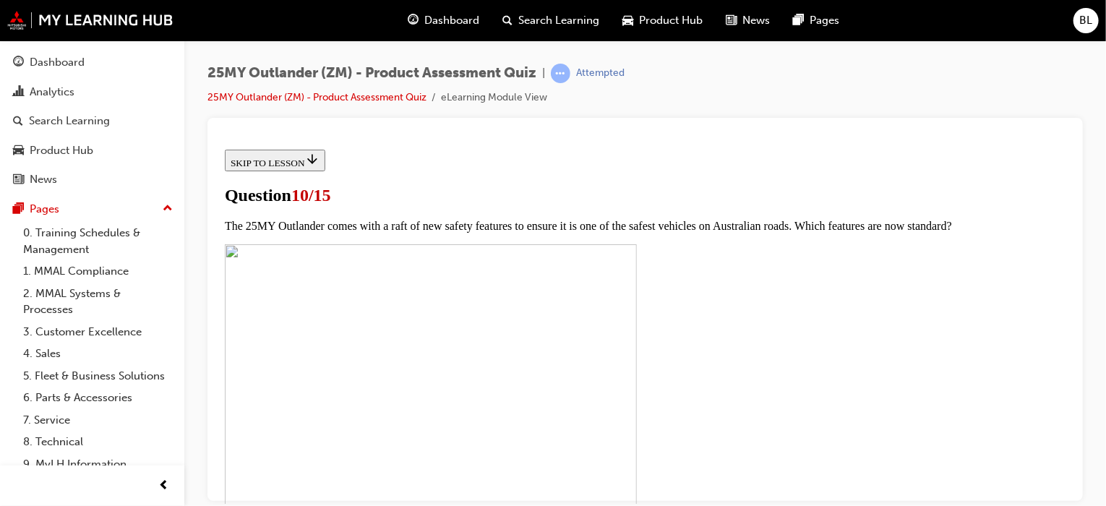
checkbox input "true"
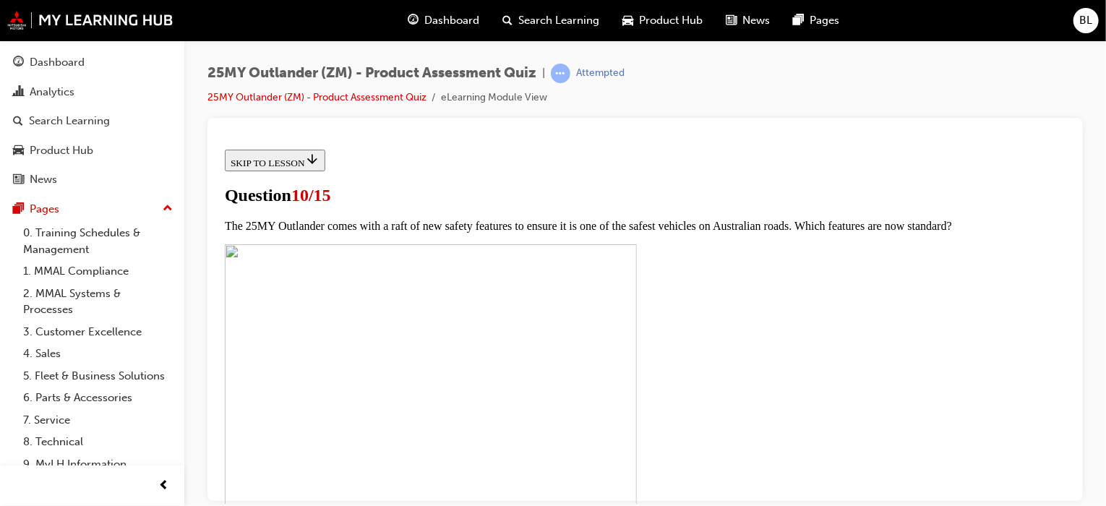
checkbox input "true"
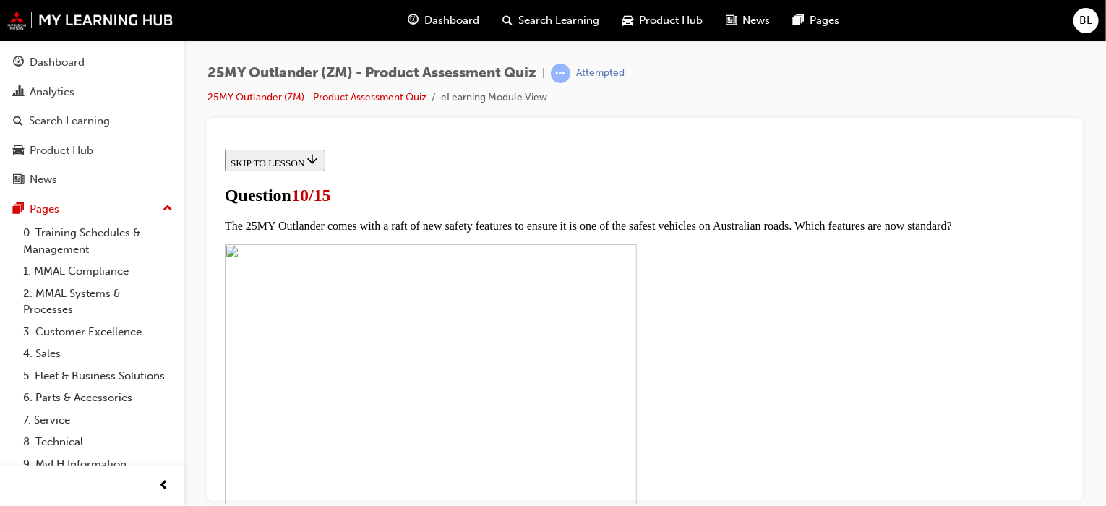
checkbox input "true"
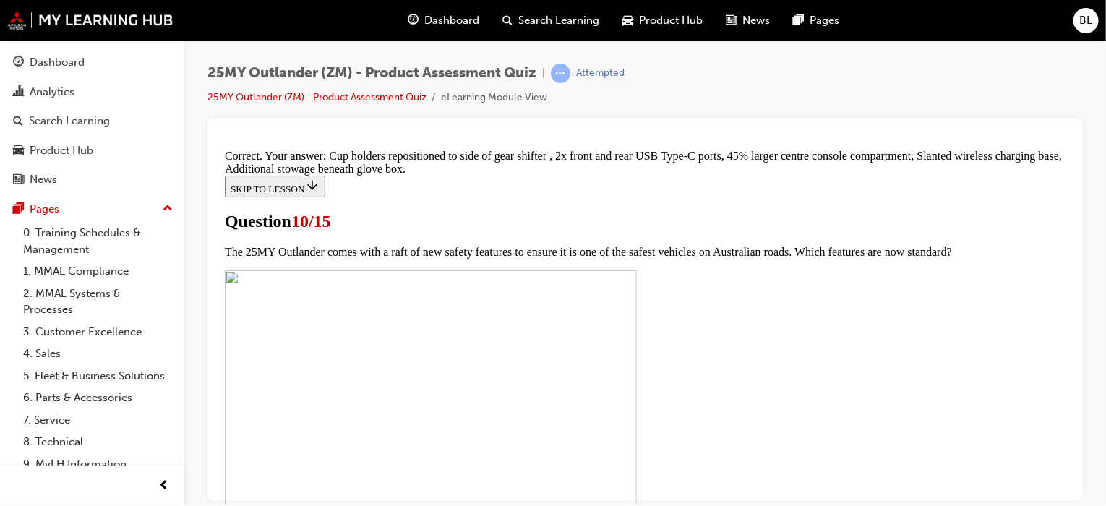
scroll to position [775, 0]
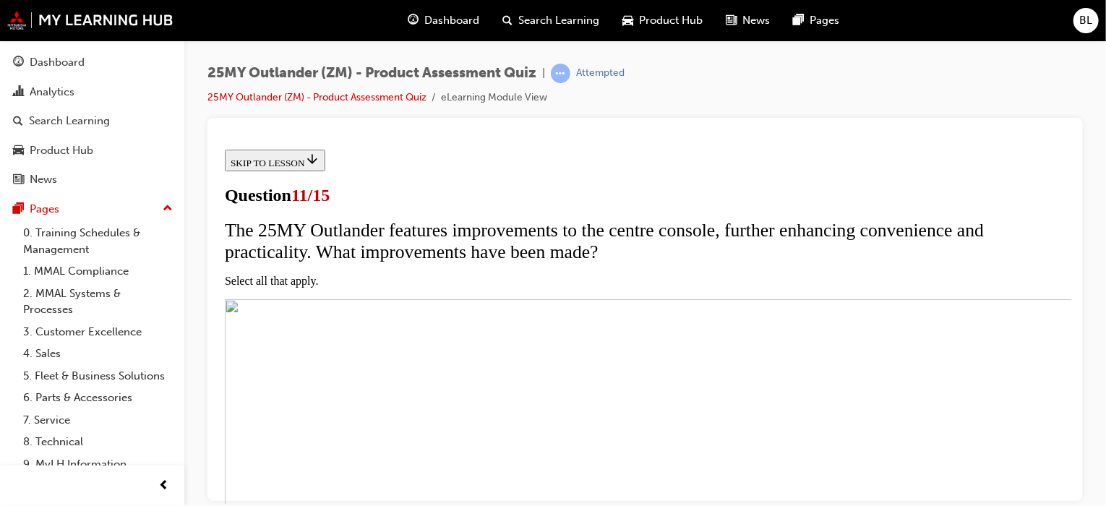
scroll to position [289, 0]
checkbox input "true"
drag, startPoint x: 418, startPoint y: 315, endPoint x: 419, endPoint y: 304, distance: 11.6
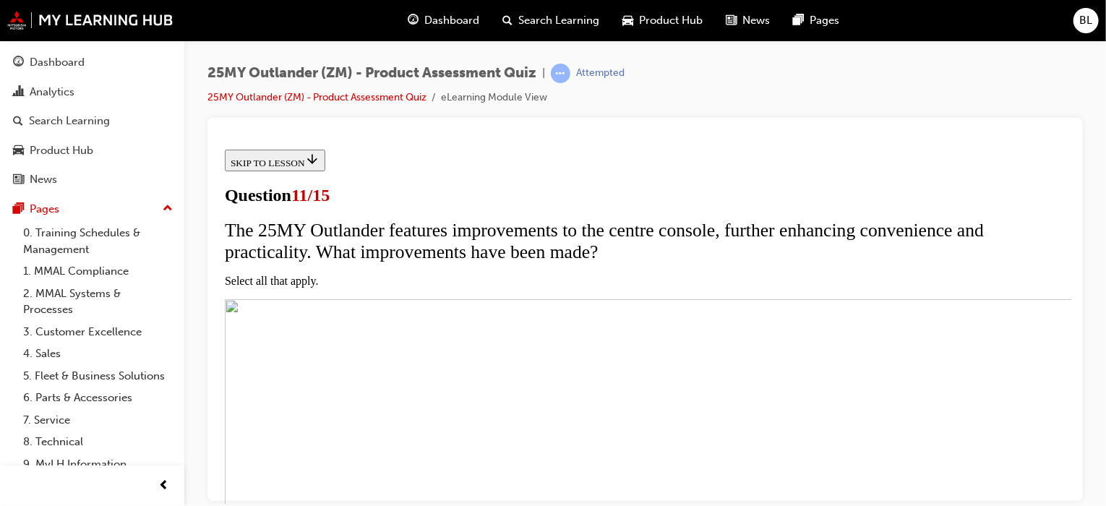
checkbox input "true"
drag, startPoint x: 416, startPoint y: 257, endPoint x: 419, endPoint y: 234, distance: 23.3
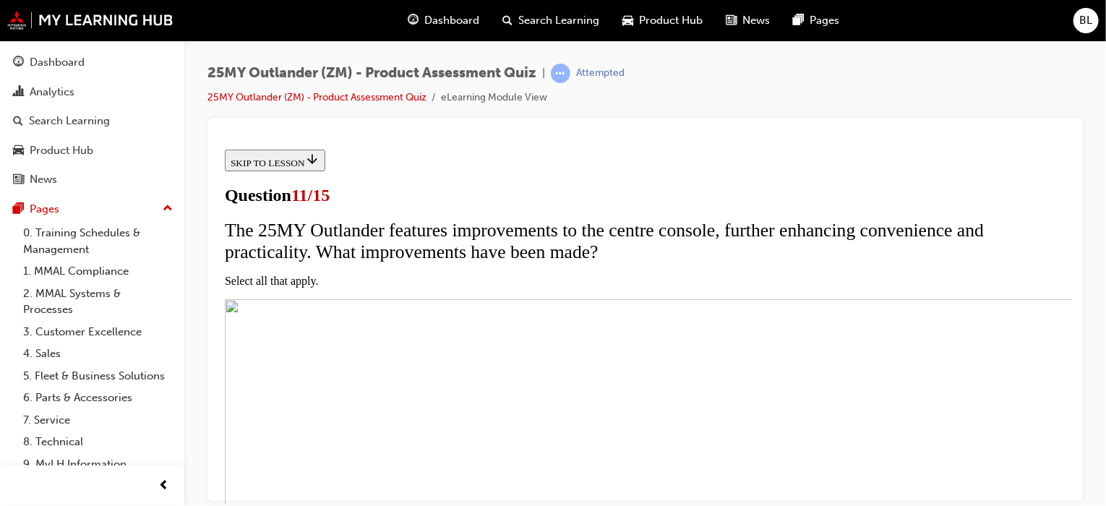
checkbox input "true"
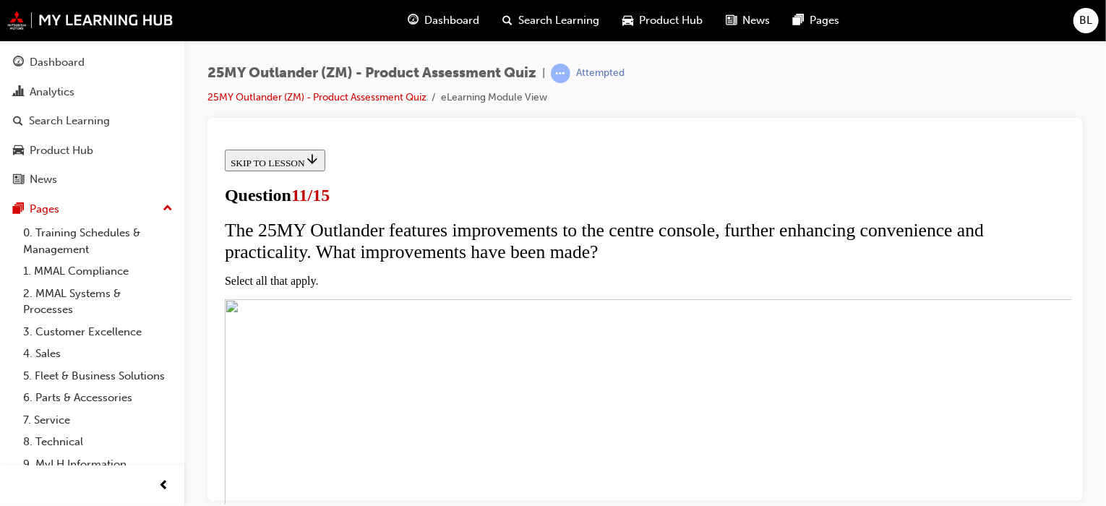
scroll to position [455, 0]
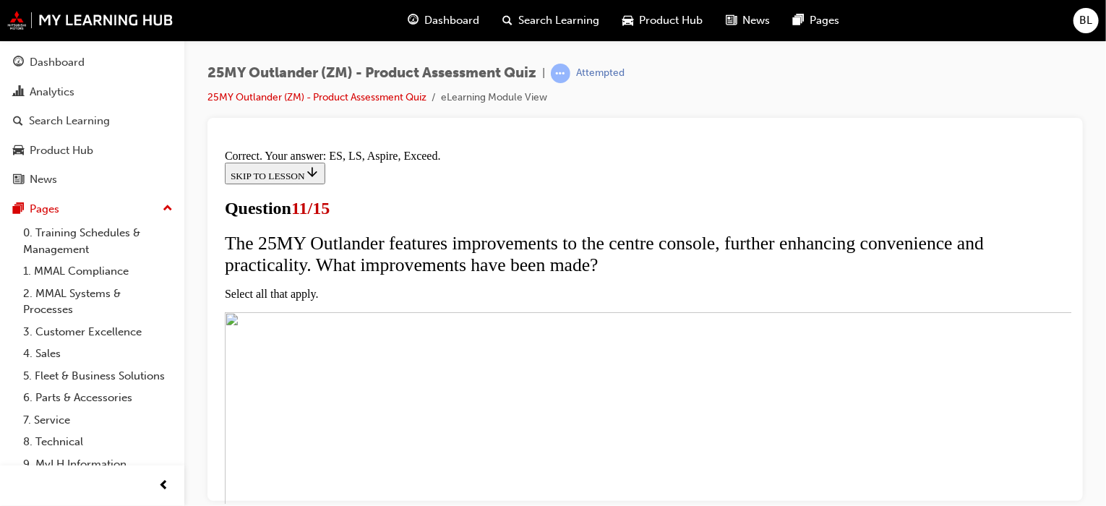
scroll to position [500, 0]
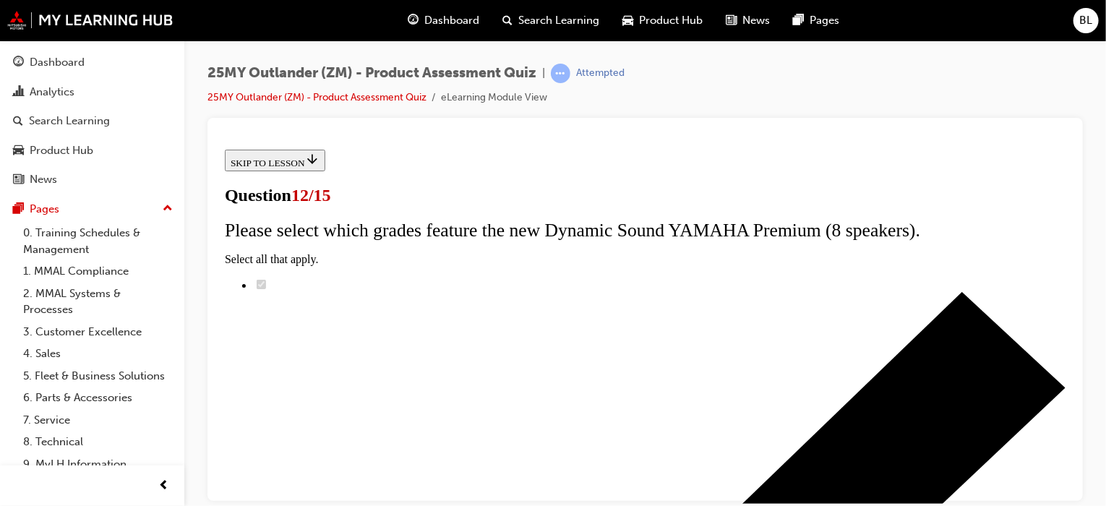
scroll to position [145, 0]
radio input "true"
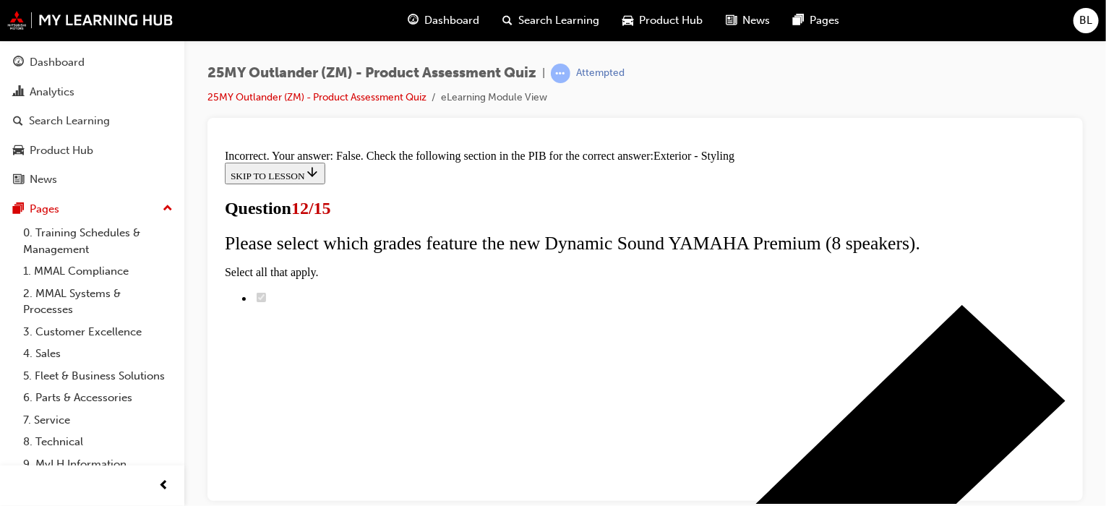
scroll to position [416, 0]
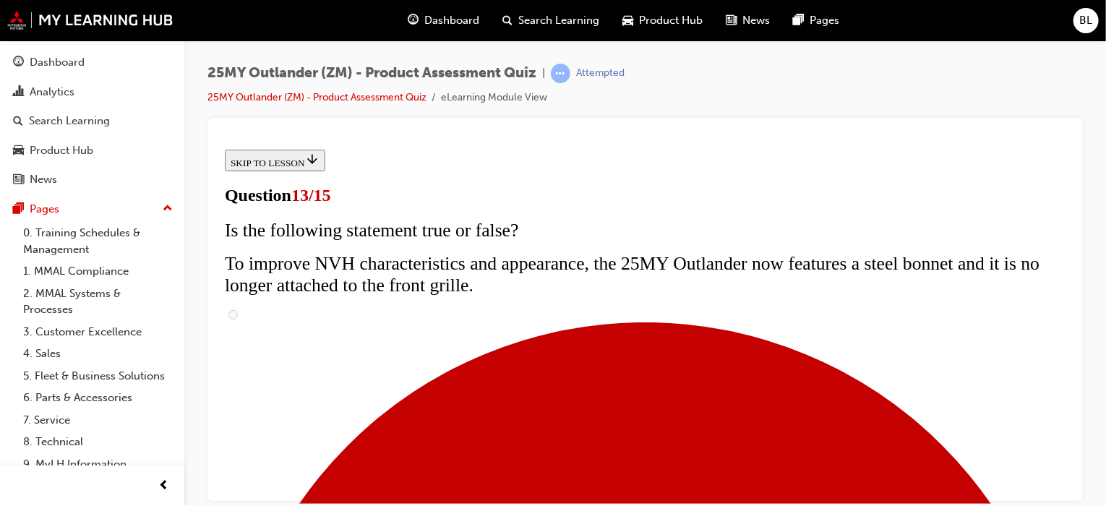
scroll to position [434, 0]
radio input "true"
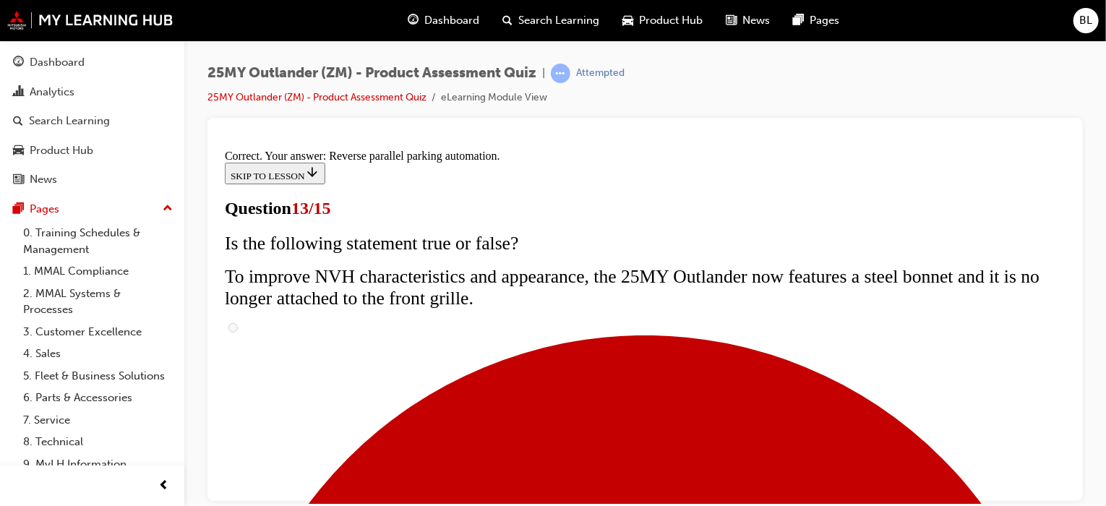
scroll to position [534, 0]
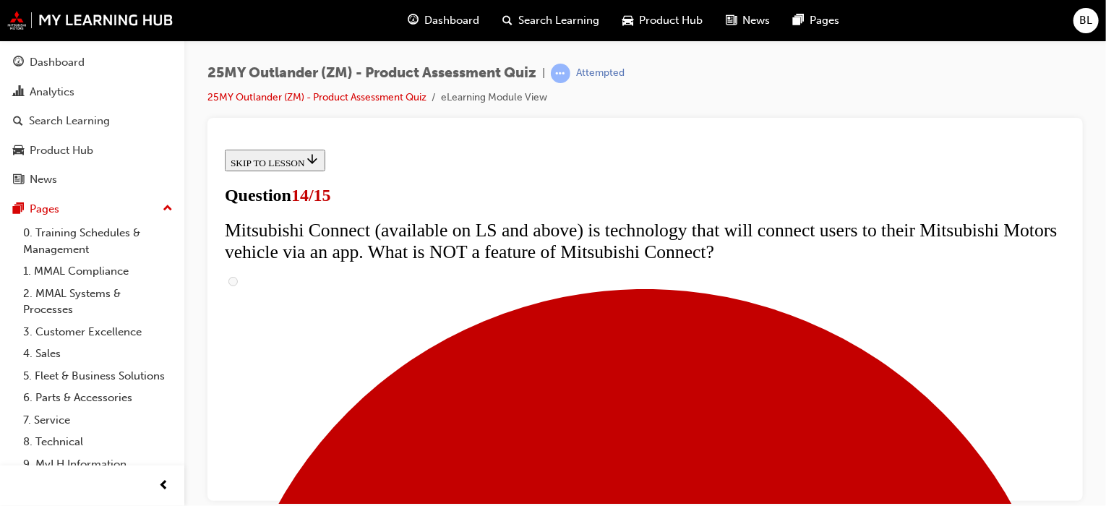
scroll to position [651, 0]
radio input "true"
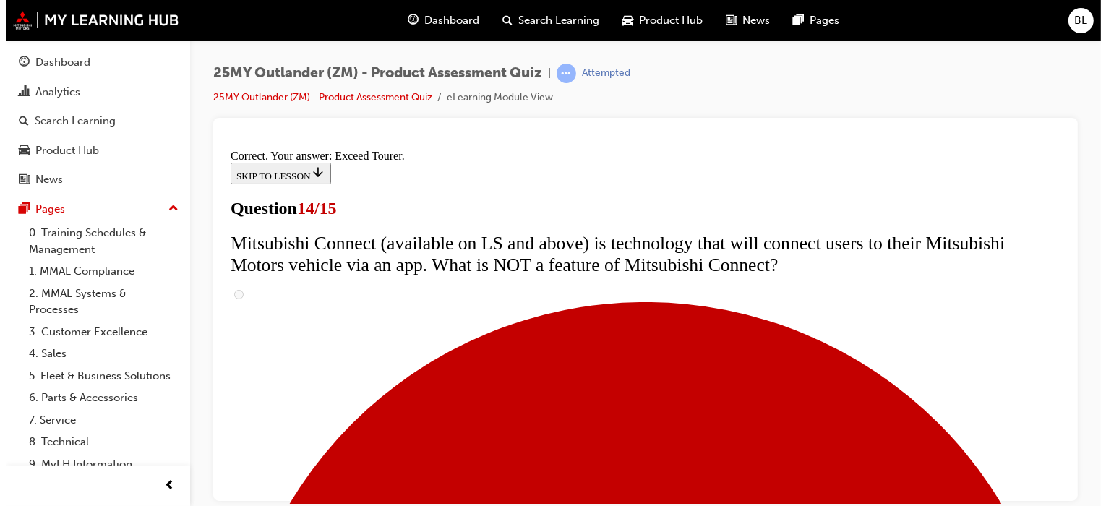
scroll to position [761, 0]
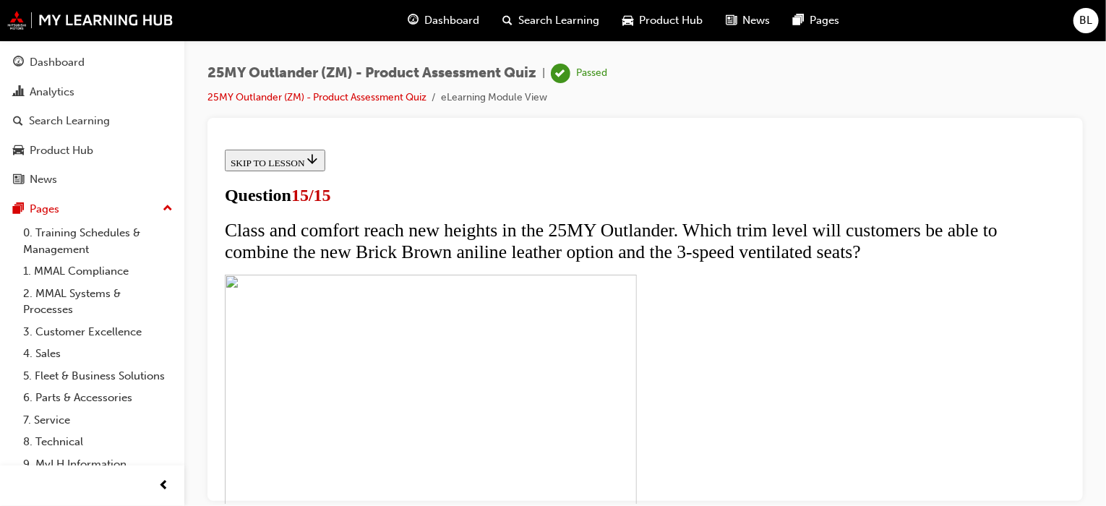
scroll to position [376, 0]
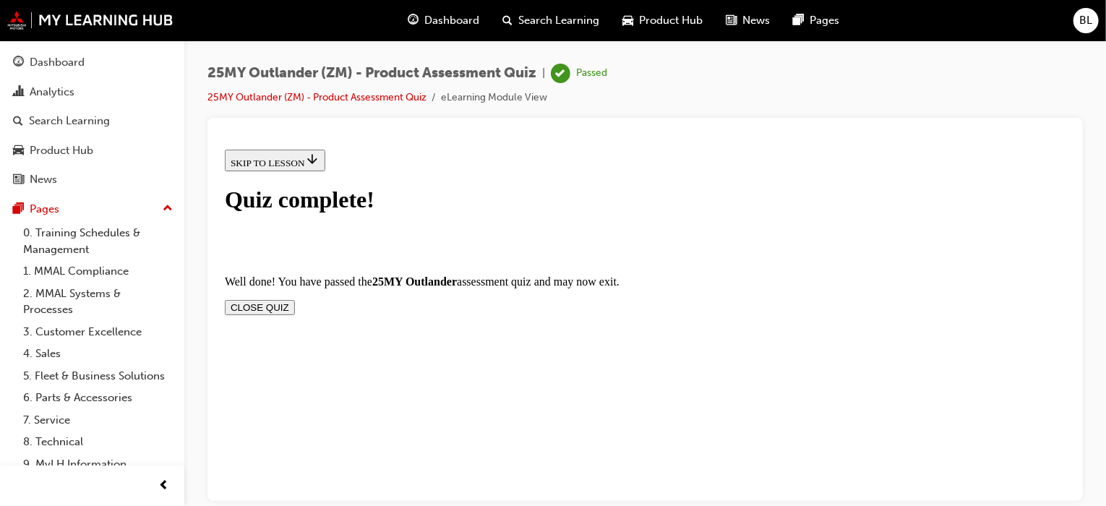
click at [294, 299] on button "CLOSE QUIZ" at bounding box center [259, 306] width 70 height 15
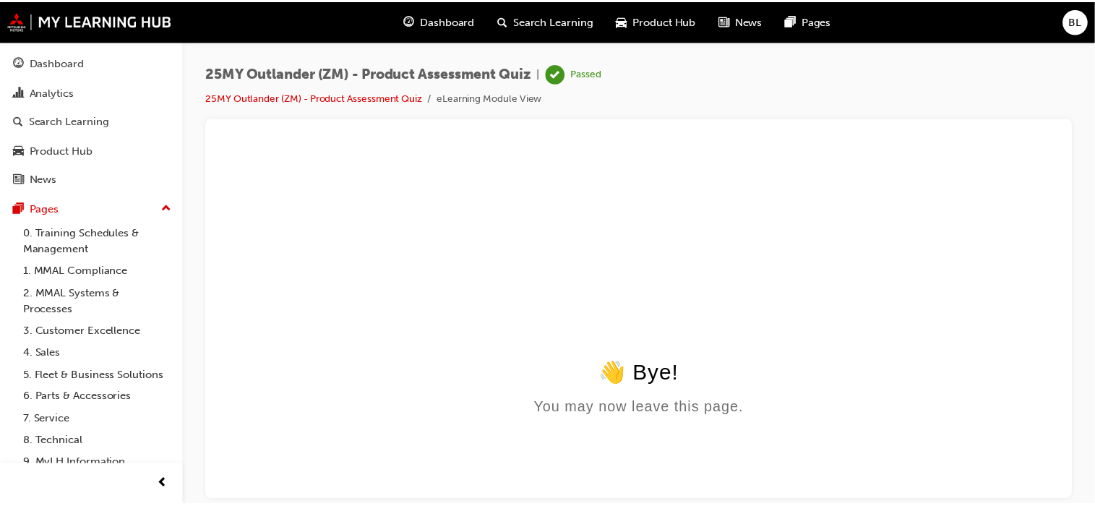
scroll to position [0, 0]
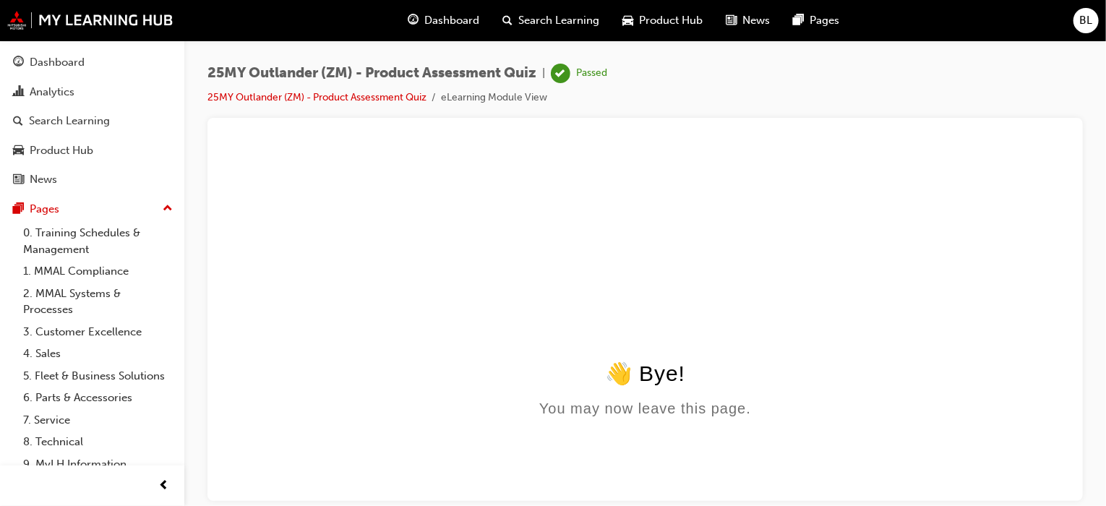
click at [453, 19] on span "Dashboard" at bounding box center [451, 20] width 55 height 17
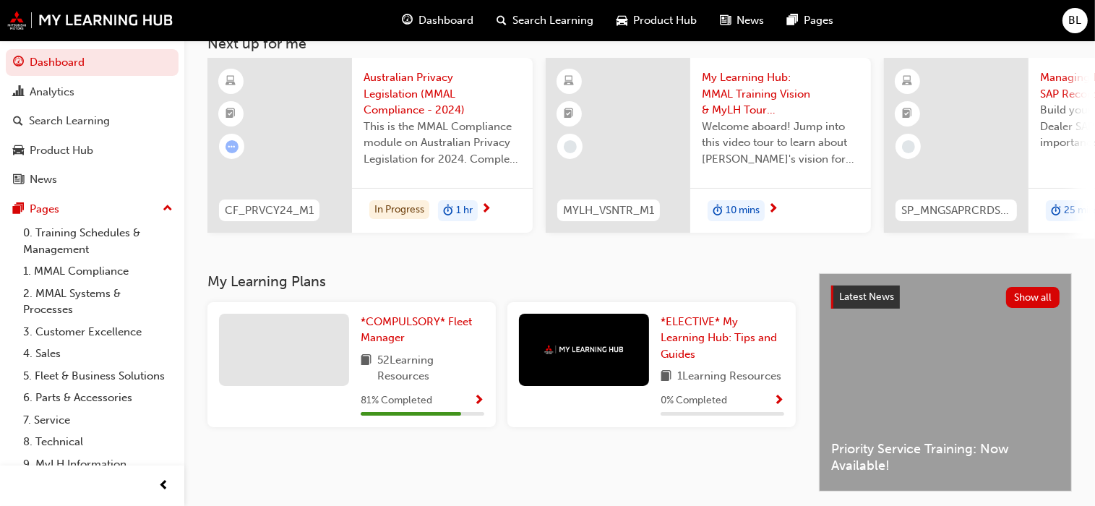
scroll to position [72, 0]
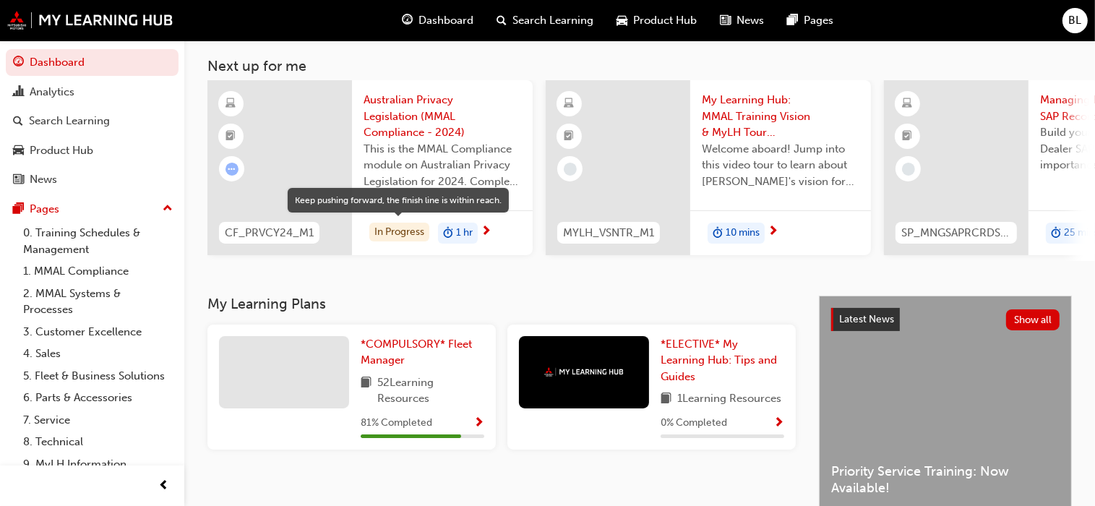
click at [403, 231] on div "In Progress" at bounding box center [399, 233] width 60 height 20
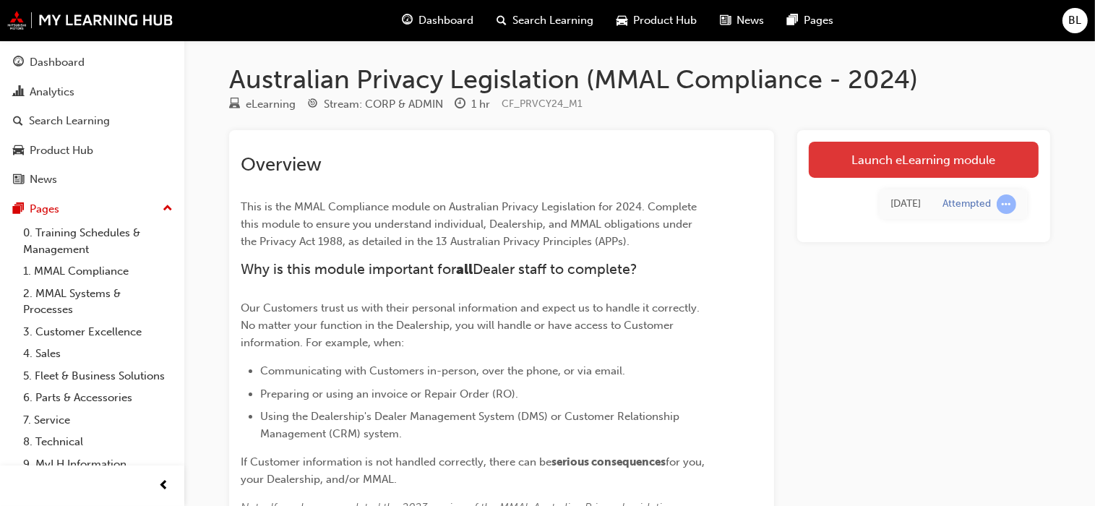
click at [944, 158] on link "Launch eLearning module" at bounding box center [924, 160] width 230 height 36
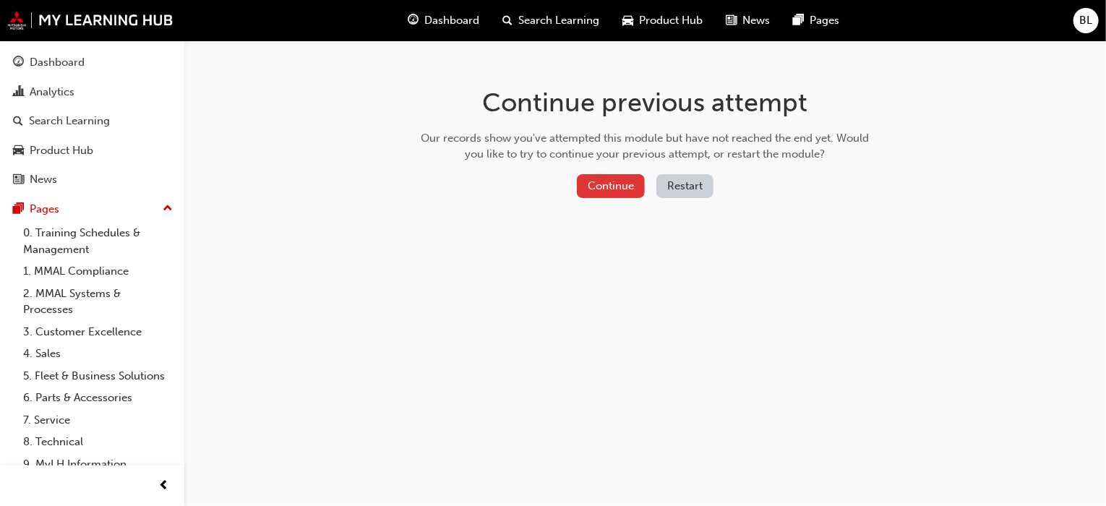
click at [617, 184] on button "Continue" at bounding box center [611, 186] width 68 height 24
